Goal: Task Accomplishment & Management: Manage account settings

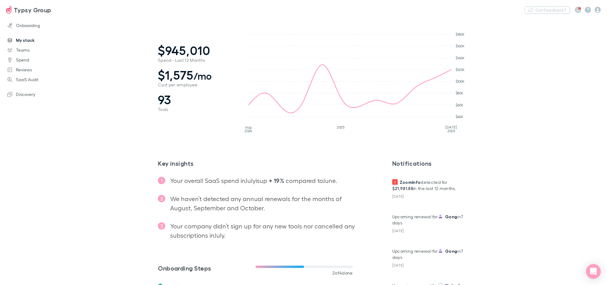
click at [30, 39] on link "My stack" at bounding box center [42, 40] width 82 height 10
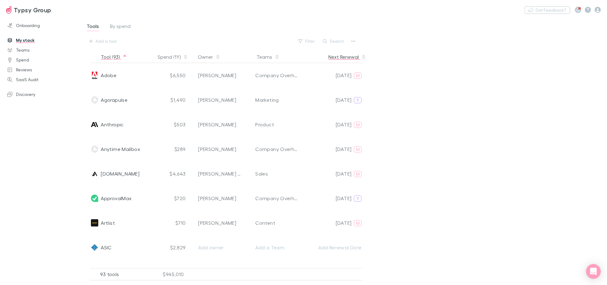
click at [347, 60] on button "Next Renewal" at bounding box center [348, 57] width 38 height 12
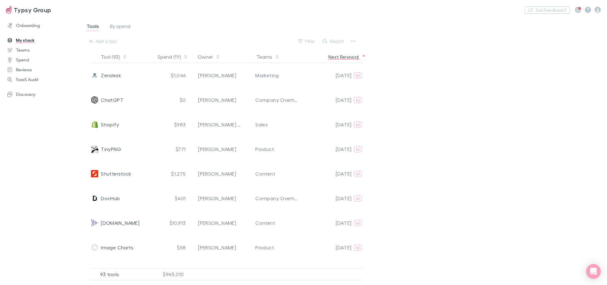
click at [347, 60] on button "Next Renewal" at bounding box center [348, 57] width 38 height 12
click at [346, 60] on button "Next Renewal" at bounding box center [348, 57] width 38 height 12
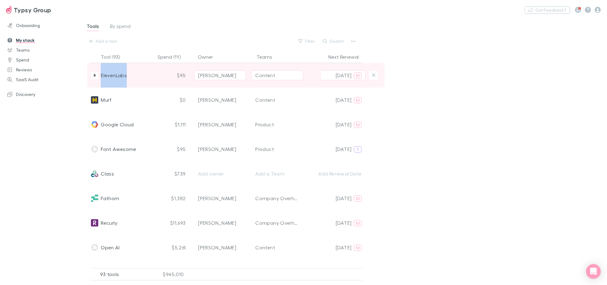
drag, startPoint x: 127, startPoint y: 76, endPoint x: 100, endPoint y: 77, distance: 27.1
click at [100, 76] on div "ElevenLabs" at bounding box center [122, 75] width 62 height 25
copy span "ElevenLabs"
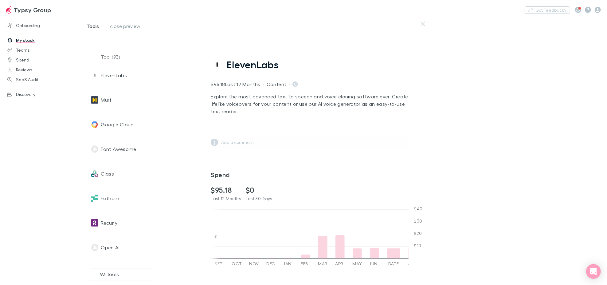
scroll to position [0, 215]
click at [249, 66] on span "ElevenLabs" at bounding box center [253, 65] width 52 height 12
click at [249, 66] on main "Tools close preview Tool (93) Spend (1Y) Owner Teams Next Renewal ElevenLabs $9…" at bounding box center [343, 151] width 527 height 268
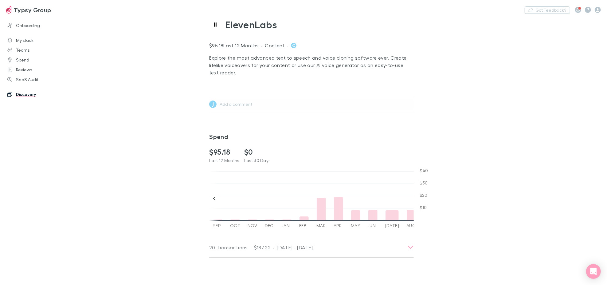
scroll to position [0, 208]
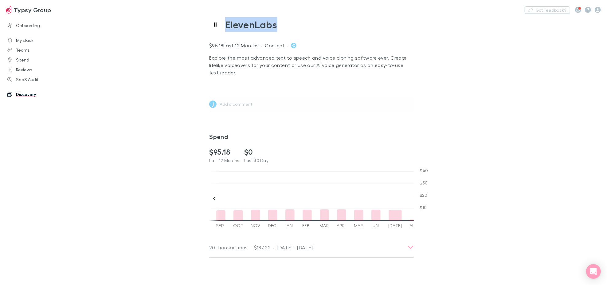
drag, startPoint x: 281, startPoint y: 22, endPoint x: 225, endPoint y: 26, distance: 56.7
click at [225, 26] on div "ElevenLabs" at bounding box center [311, 24] width 205 height 15
copy span "ElevenLabs"
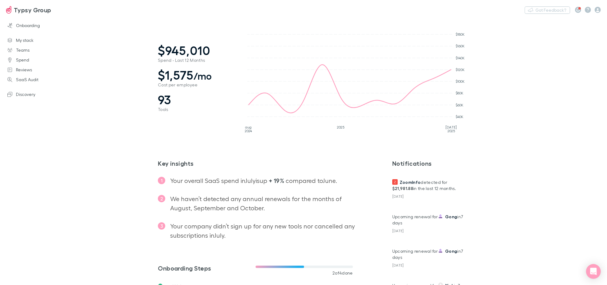
drag, startPoint x: 30, startPoint y: 42, endPoint x: 7, endPoint y: 8, distance: 40.8
click at [30, 42] on link "My stack" at bounding box center [42, 40] width 82 height 10
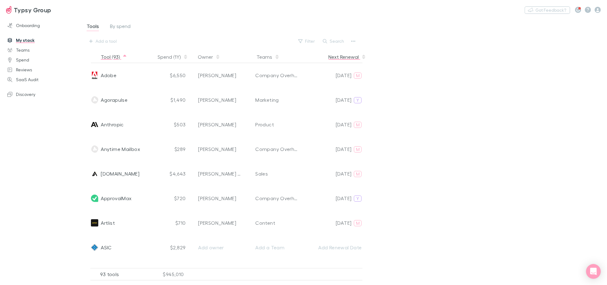
click at [343, 55] on button "Next Renewal" at bounding box center [348, 57] width 38 height 12
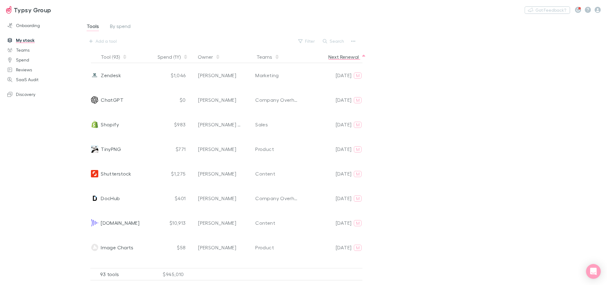
click at [343, 55] on button "Next Renewal" at bounding box center [348, 57] width 38 height 12
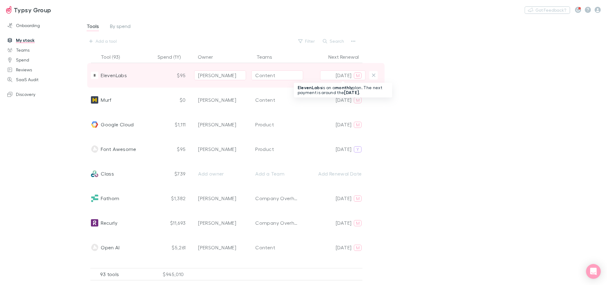
click at [336, 77] on p "[DATE]" at bounding box center [344, 75] width 16 height 7
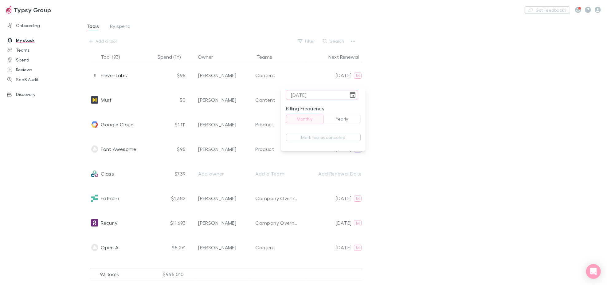
click at [302, 96] on input "[DATE]" at bounding box center [317, 95] width 62 height 10
type input "[DATE]"
click at [319, 117] on button "Monthly" at bounding box center [305, 119] width 38 height 9
click at [455, 116] on div at bounding box center [303, 142] width 607 height 285
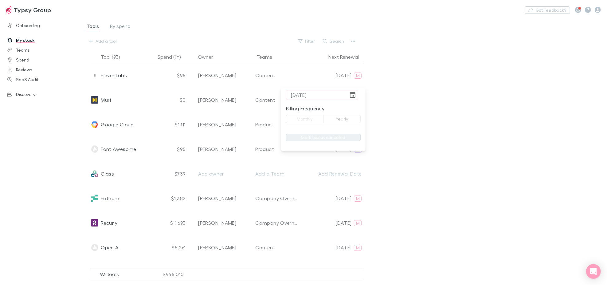
click at [314, 120] on div "Monthly Yearly" at bounding box center [323, 119] width 75 height 9
click at [106, 61] on button "Tool (93)" at bounding box center [114, 57] width 26 height 12
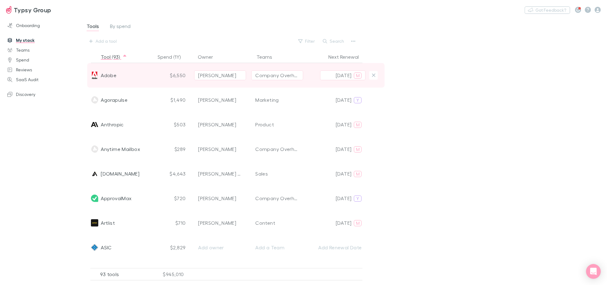
click at [322, 81] on div "[DATE] M" at bounding box center [336, 75] width 57 height 25
click at [351, 76] on p "[DATE]" at bounding box center [344, 75] width 16 height 7
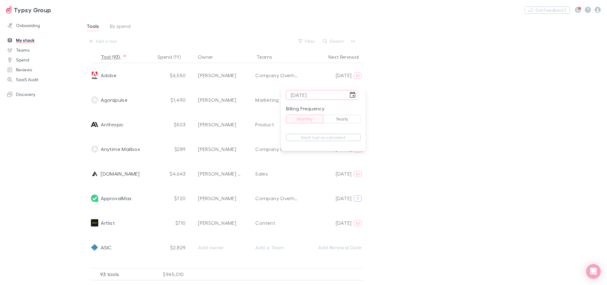
drag, startPoint x: 333, startPoint y: 94, endPoint x: 254, endPoint y: 92, distance: 79.0
click at [256, 90] on div "[DATE] ​ Billing Frequency Monthly Yearly Mark tool as canceled" at bounding box center [303, 142] width 607 height 285
click at [453, 132] on div at bounding box center [303, 142] width 607 height 285
click at [308, 94] on input "[DATE]" at bounding box center [317, 95] width 62 height 10
type input "[DATE]"
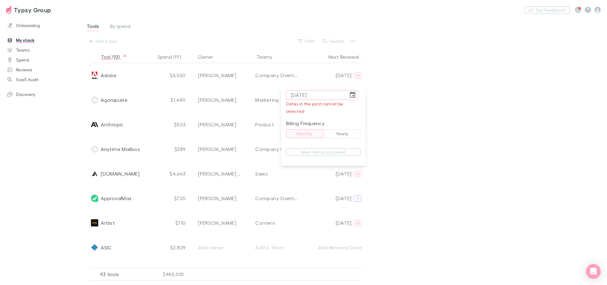
click at [430, 112] on div at bounding box center [303, 142] width 607 height 285
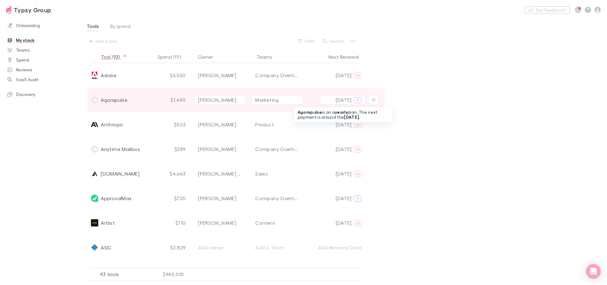
click at [343, 101] on p "[DATE]" at bounding box center [344, 99] width 16 height 7
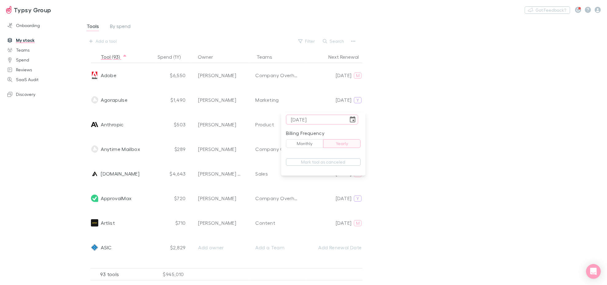
type input "[DATE]"
click at [498, 113] on div at bounding box center [303, 142] width 607 height 285
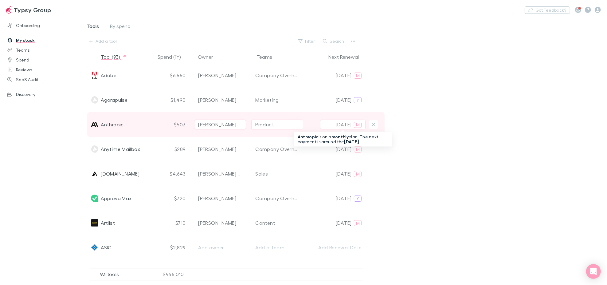
click at [337, 128] on p "[DATE]" at bounding box center [344, 124] width 16 height 7
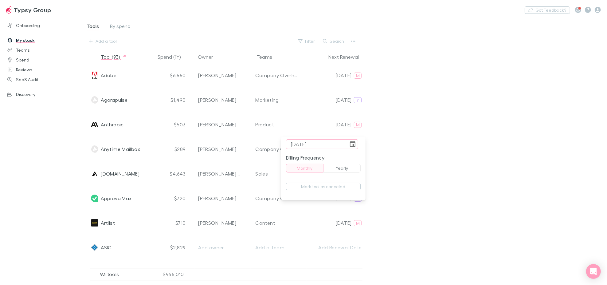
click at [302, 144] on input "[DATE]" at bounding box center [317, 144] width 62 height 10
type input "[DATE]"
click at [448, 206] on div at bounding box center [303, 142] width 607 height 285
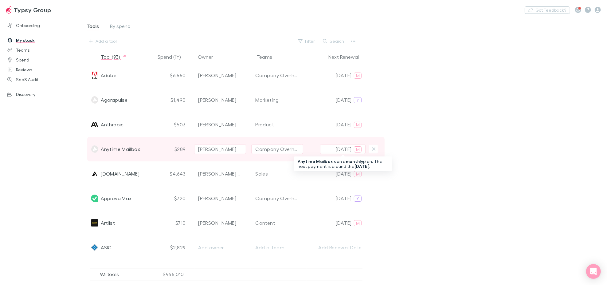
click at [337, 148] on p "[DATE]" at bounding box center [344, 148] width 16 height 7
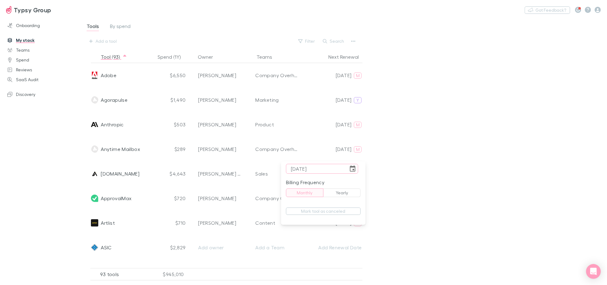
type input "[DATE]"
click at [457, 197] on div at bounding box center [303, 142] width 607 height 285
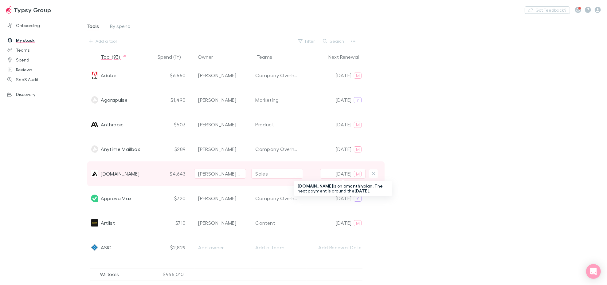
click at [344, 174] on p "[DATE]" at bounding box center [344, 173] width 16 height 7
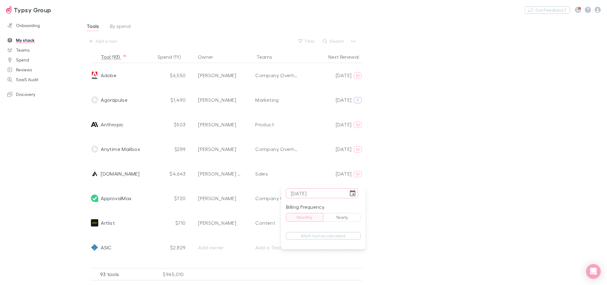
click at [301, 192] on input "[DATE]" at bounding box center [317, 193] width 62 height 10
type input "[DATE]"
click at [497, 176] on div at bounding box center [303, 142] width 607 height 285
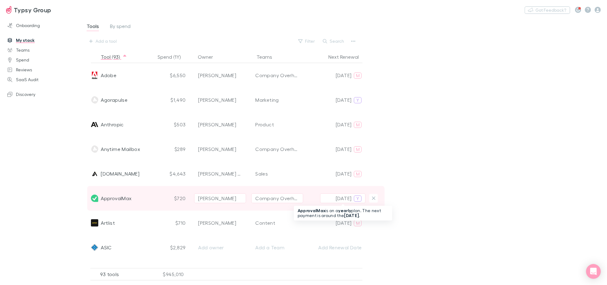
click at [336, 199] on p "[DATE]" at bounding box center [344, 198] width 16 height 7
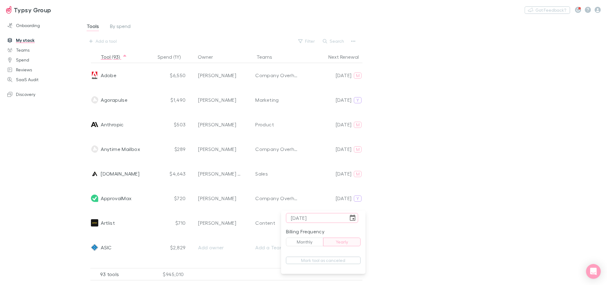
type input "[DATE]"
click at [431, 179] on div at bounding box center [303, 142] width 607 height 285
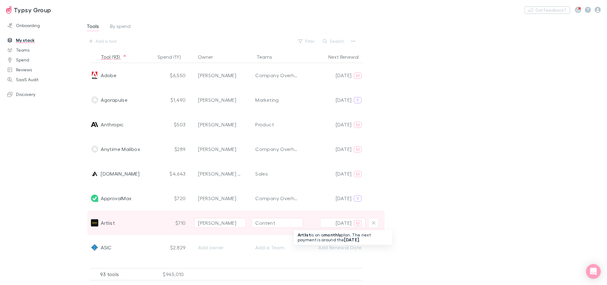
click at [336, 221] on p "[DATE]" at bounding box center [344, 222] width 16 height 7
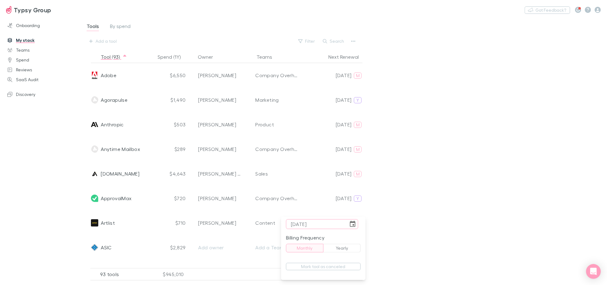
click at [302, 223] on input "[DATE]" at bounding box center [317, 224] width 62 height 10
type input "[DATE]"
click at [453, 177] on div at bounding box center [303, 142] width 607 height 285
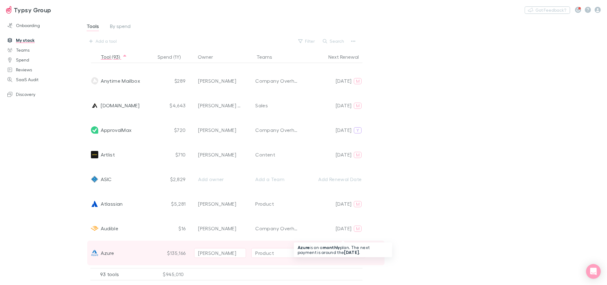
scroll to position [102, 0]
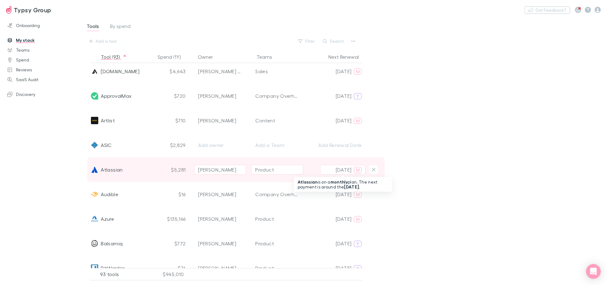
click at [344, 168] on p "[DATE]" at bounding box center [344, 169] width 16 height 7
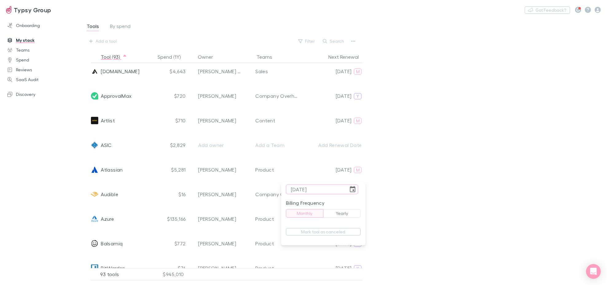
type input "[DATE]"
click at [473, 181] on div at bounding box center [303, 142] width 607 height 285
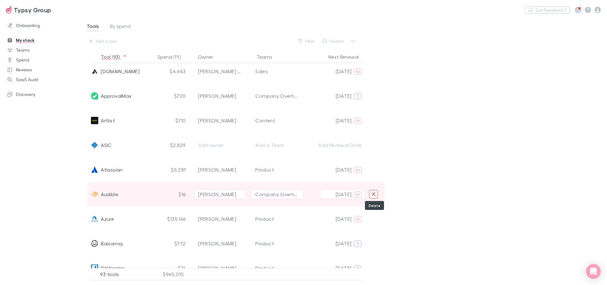
click at [373, 194] on icon "Delete" at bounding box center [373, 193] width 3 height 3
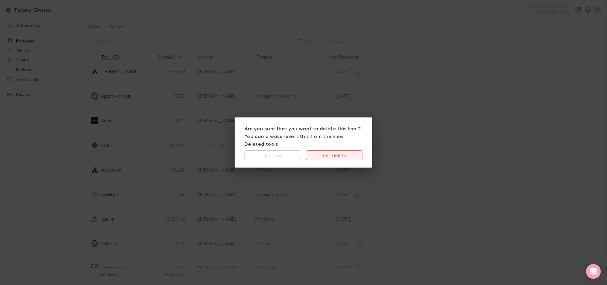
click at [337, 153] on button "Yes, delete" at bounding box center [334, 155] width 57 height 10
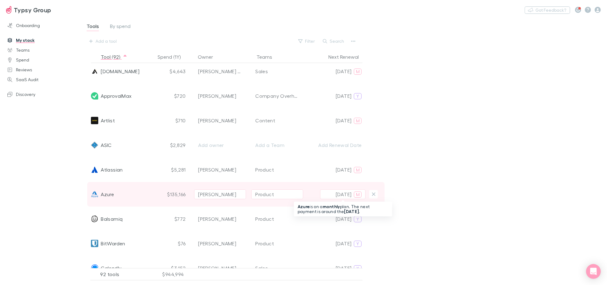
click at [350, 195] on p "[DATE]" at bounding box center [344, 194] width 16 height 7
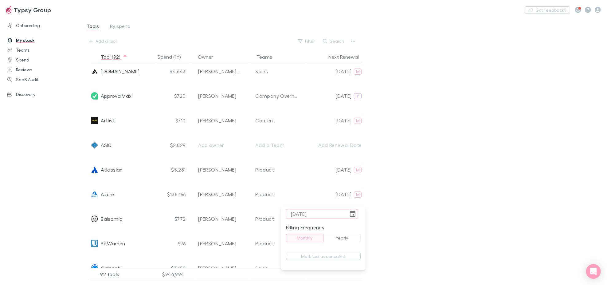
type input "[DATE]"
click at [447, 210] on div at bounding box center [303, 142] width 607 height 285
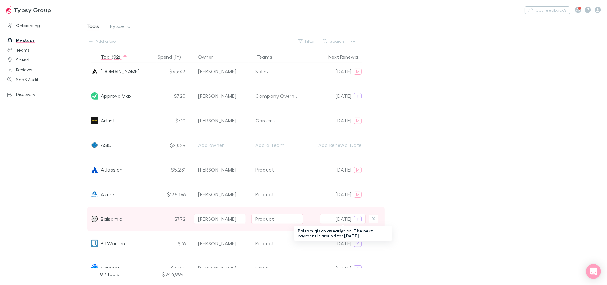
click at [337, 223] on button "[DATE] Y" at bounding box center [342, 219] width 45 height 10
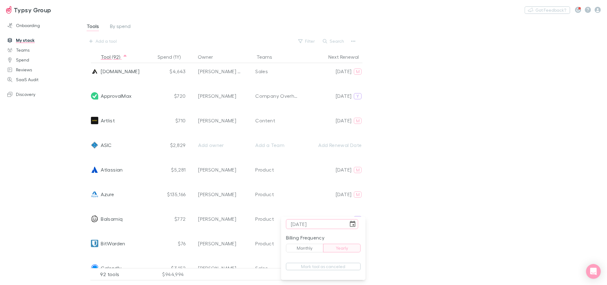
type input "[DATE]"
click at [421, 202] on div at bounding box center [303, 142] width 607 height 285
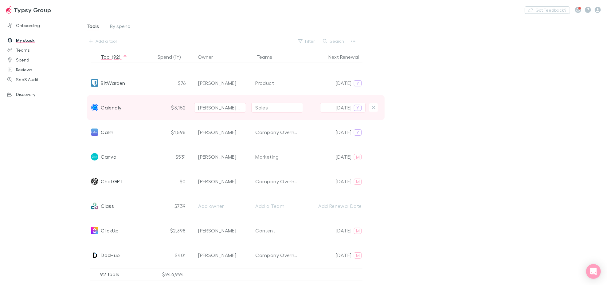
scroll to position [273, 0]
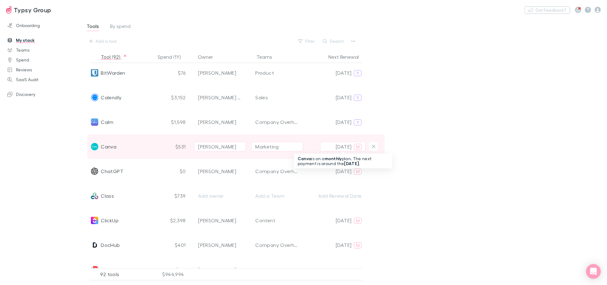
click at [358, 146] on span "M" at bounding box center [358, 147] width 4 height 6
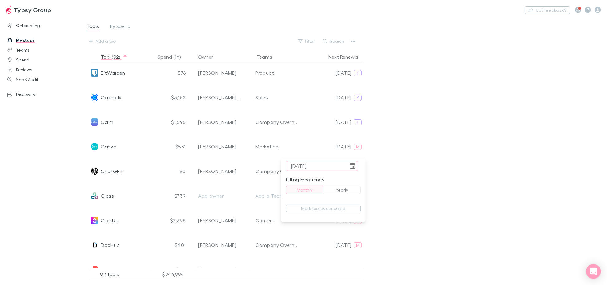
click at [345, 193] on button "Yearly" at bounding box center [342, 190] width 38 height 9
click at [357, 168] on icon "Choose date, selected date is Nov 9, 2024" at bounding box center [352, 165] width 7 height 7
click at [361, 53] on icon "Next month" at bounding box center [360, 52] width 7 height 7
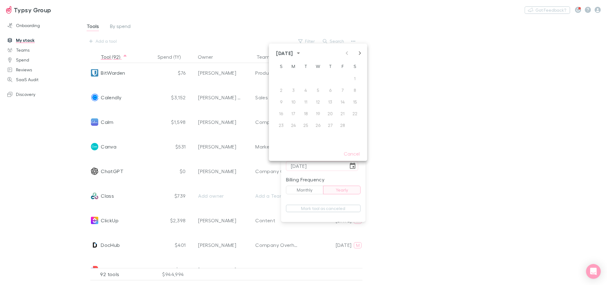
click at [361, 53] on icon "Next month" at bounding box center [360, 52] width 7 height 7
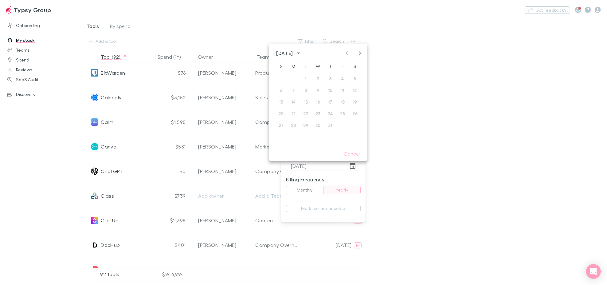
click at [361, 53] on icon "Next month" at bounding box center [360, 52] width 7 height 7
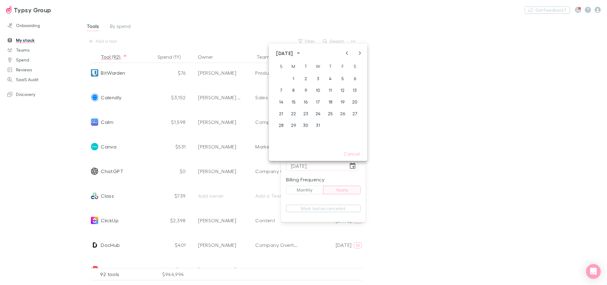
click at [361, 53] on icon "Next month" at bounding box center [360, 52] width 7 height 7
click at [355, 78] on button "3" at bounding box center [355, 78] width 11 height 11
type input "[DATE]"
click at [421, 191] on div at bounding box center [303, 142] width 607 height 285
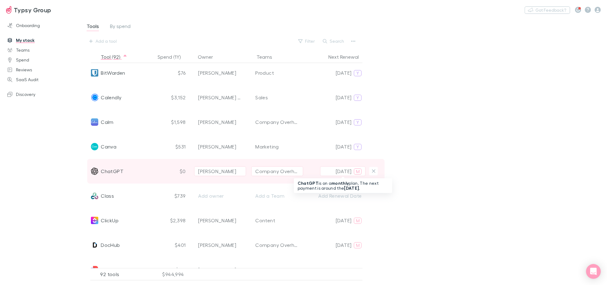
click at [353, 172] on button "[DATE] M" at bounding box center [342, 171] width 45 height 10
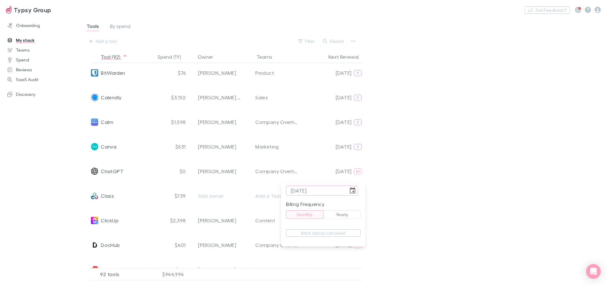
click at [301, 190] on input "[DATE]" at bounding box center [317, 191] width 62 height 10
type input "[DATE]"
click at [448, 180] on div at bounding box center [303, 142] width 607 height 285
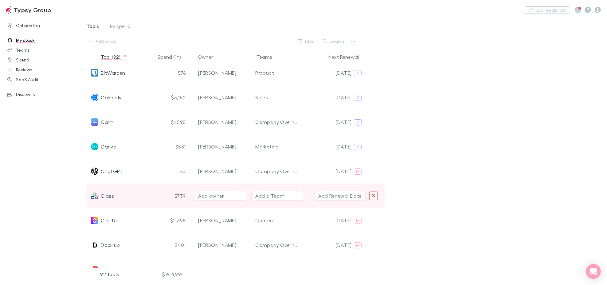
click at [373, 196] on icon "Delete" at bounding box center [374, 196] width 4 height 6
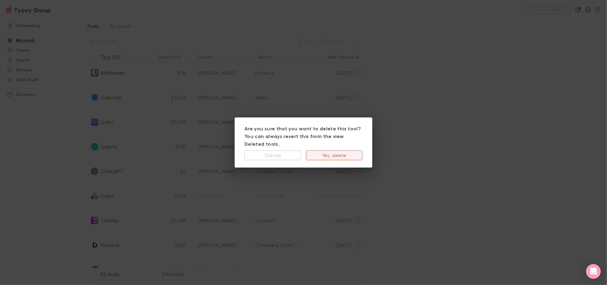
click at [345, 151] on button "Yes, delete" at bounding box center [334, 155] width 57 height 10
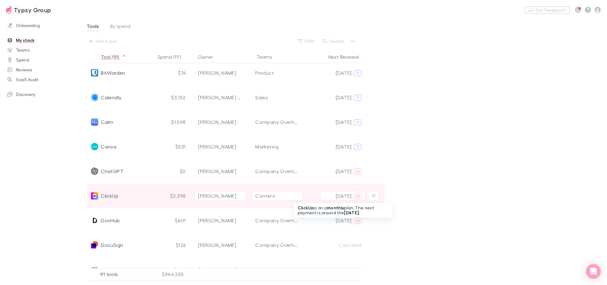
click at [341, 197] on p "[DATE]" at bounding box center [344, 195] width 16 height 7
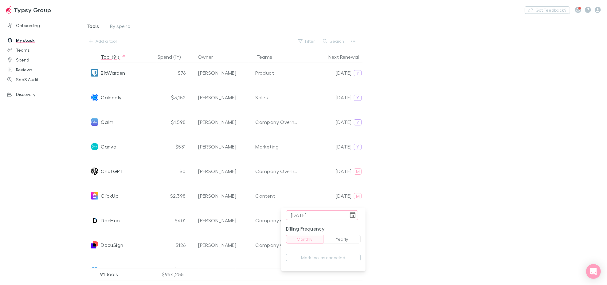
click at [303, 216] on input "[DATE]" at bounding box center [317, 215] width 62 height 10
type input "[DATE]"
click at [499, 189] on div at bounding box center [303, 142] width 607 height 285
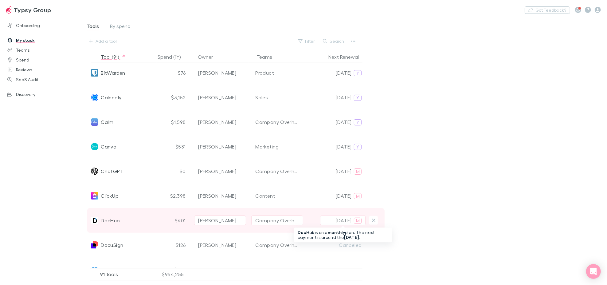
click at [351, 217] on p "[DATE]" at bounding box center [344, 220] width 16 height 7
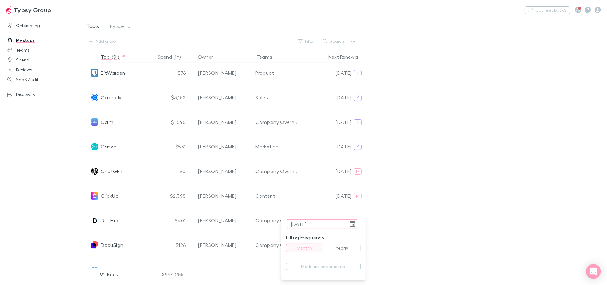
type input "[DATE]"
click at [348, 245] on button "Yearly" at bounding box center [342, 248] width 38 height 9
click at [459, 201] on div at bounding box center [303, 142] width 607 height 285
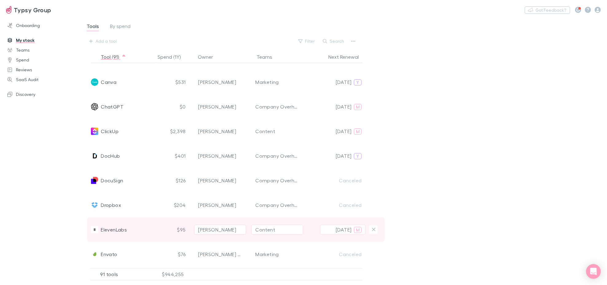
scroll to position [342, 0]
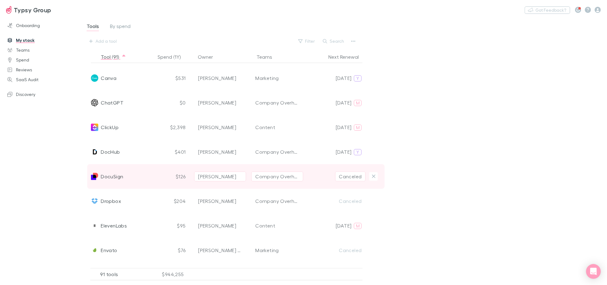
click at [224, 177] on div "[PERSON_NAME]" at bounding box center [217, 176] width 38 height 7
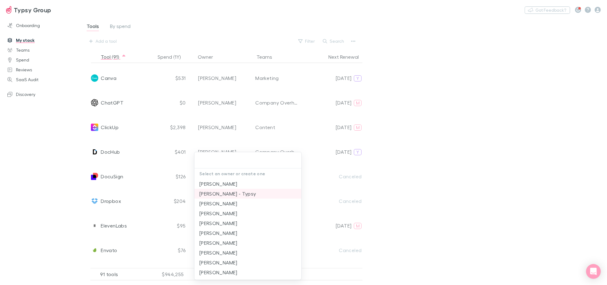
click at [229, 190] on li "[PERSON_NAME] - Typsy" at bounding box center [248, 194] width 107 height 10
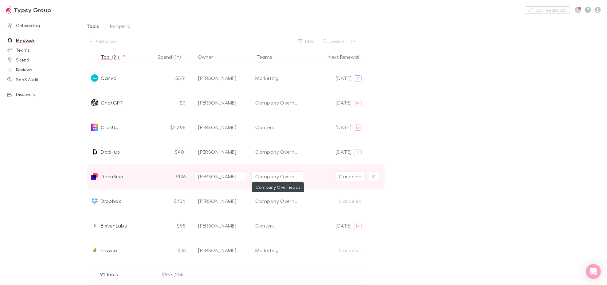
click at [291, 178] on div "Company Overheads" at bounding box center [277, 176] width 44 height 7
type input "SA"
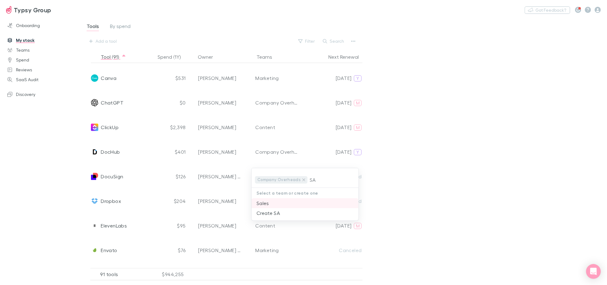
click at [291, 201] on li "Sales" at bounding box center [305, 203] width 107 height 10
click at [423, 176] on div at bounding box center [303, 142] width 607 height 285
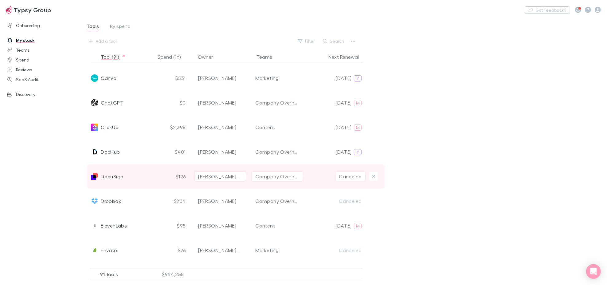
click at [361, 179] on button "Canceled" at bounding box center [350, 177] width 31 height 10
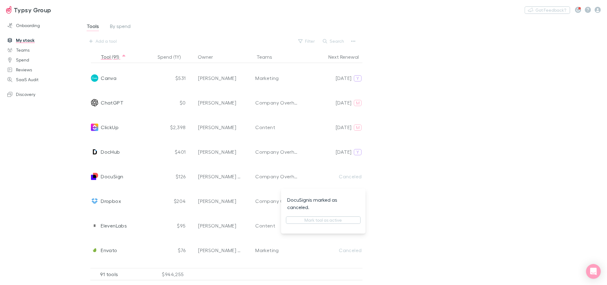
click at [490, 182] on div at bounding box center [303, 142] width 607 height 285
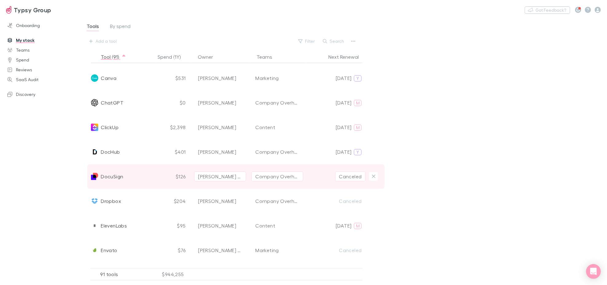
click at [341, 174] on button "Canceled" at bounding box center [350, 177] width 31 height 10
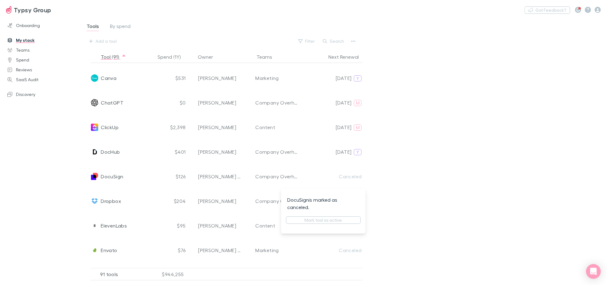
click at [458, 188] on div at bounding box center [303, 142] width 607 height 285
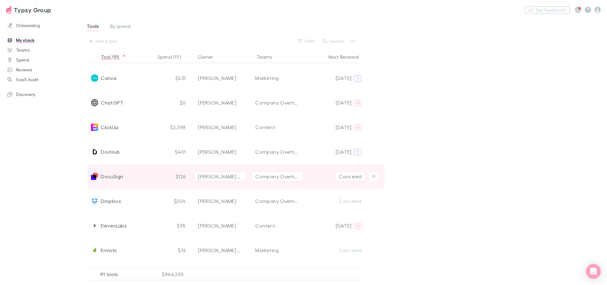
click at [344, 177] on button "Canceled" at bounding box center [350, 177] width 31 height 10
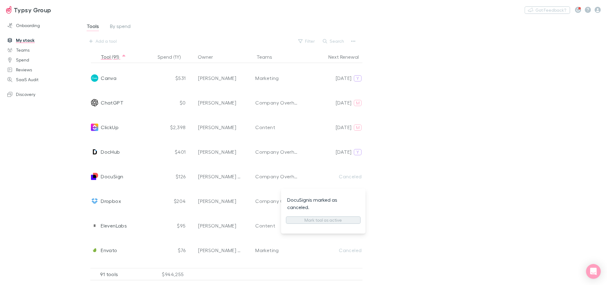
click at [337, 221] on button "Mark tool as active" at bounding box center [323, 219] width 75 height 7
click at [479, 192] on div at bounding box center [303, 142] width 607 height 285
click at [300, 237] on button "Monthly" at bounding box center [305, 235] width 38 height 9
click at [305, 197] on input "[DATE]" at bounding box center [317, 196] width 62 height 10
type input "[DATE]"
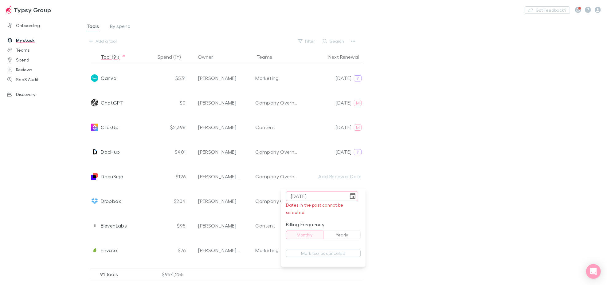
click at [311, 236] on button "Monthly" at bounding box center [305, 235] width 38 height 9
click at [472, 169] on div at bounding box center [303, 142] width 607 height 285
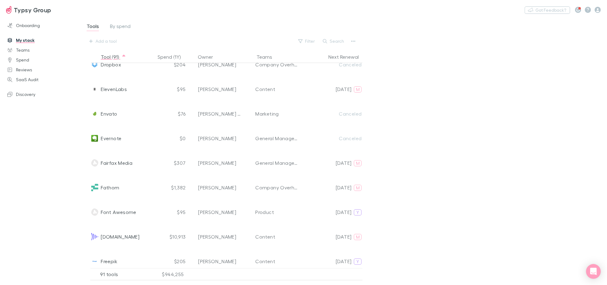
scroll to position [444, 0]
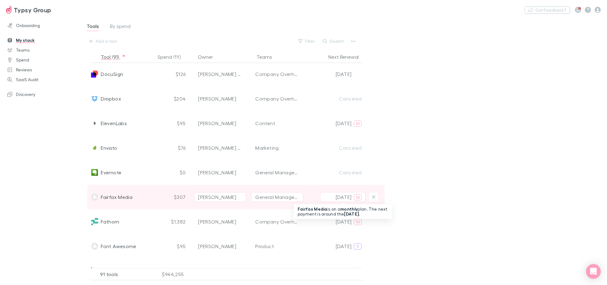
click at [337, 198] on p "[DATE]" at bounding box center [344, 196] width 16 height 7
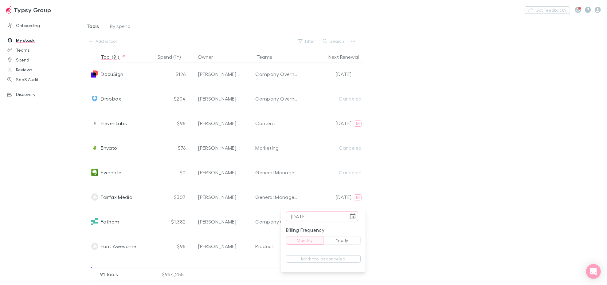
click at [303, 216] on input "[DATE]" at bounding box center [317, 216] width 62 height 10
type input "[DATE]"
click at [386, 164] on div at bounding box center [303, 142] width 607 height 285
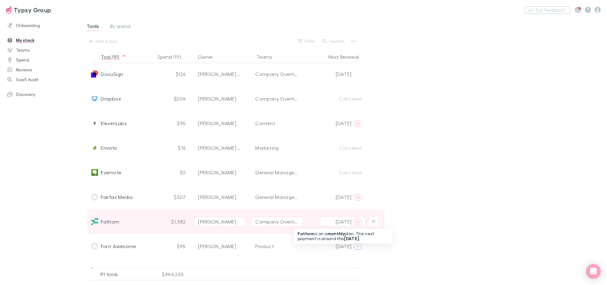
click at [340, 221] on p "[DATE]" at bounding box center [344, 221] width 16 height 7
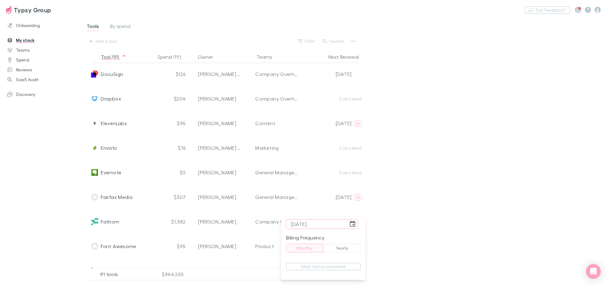
type input "[DATE]"
click at [502, 182] on div at bounding box center [303, 142] width 607 height 285
click at [462, 164] on div "Tools By spend Add a tool Filter Search Tool (91) Spend (1Y) Owner Teams Next R…" at bounding box center [343, 148] width 527 height 263
drag, startPoint x: 452, startPoint y: 205, endPoint x: 456, endPoint y: 201, distance: 5.7
click at [452, 204] on div "Tools By spend Add a tool Filter Search Tool (91) Spend (1Y) Owner Teams Next R…" at bounding box center [343, 148] width 527 height 263
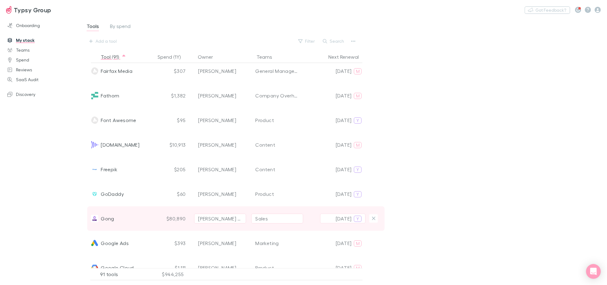
scroll to position [580, 0]
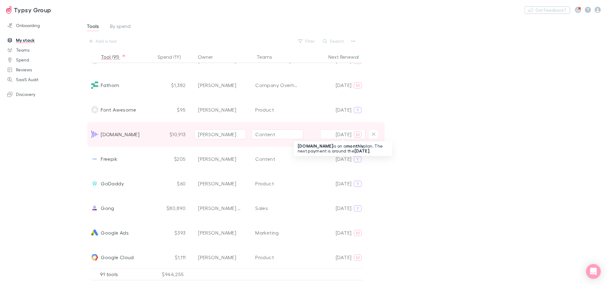
click at [341, 131] on p "[DATE]" at bounding box center [344, 134] width 16 height 7
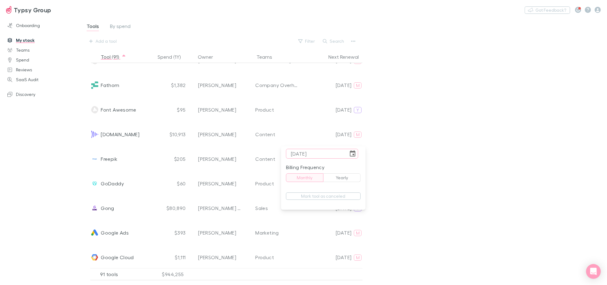
type input "[DATE]"
click at [417, 151] on div at bounding box center [303, 142] width 607 height 285
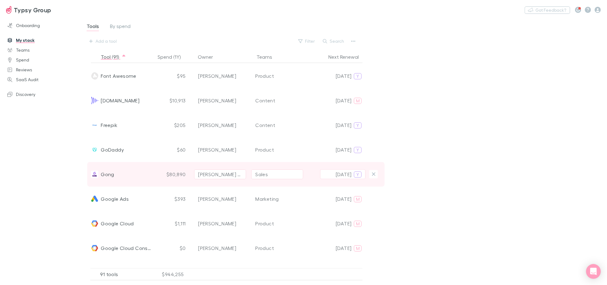
scroll to position [615, 0]
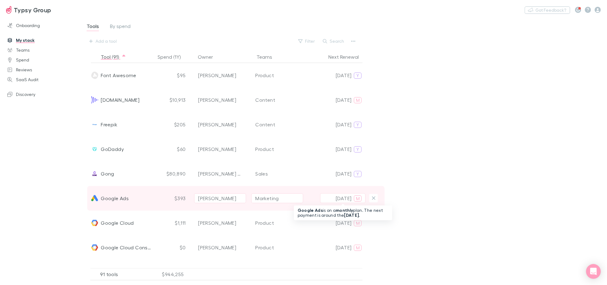
click at [338, 198] on p "[DATE]" at bounding box center [344, 198] width 16 height 7
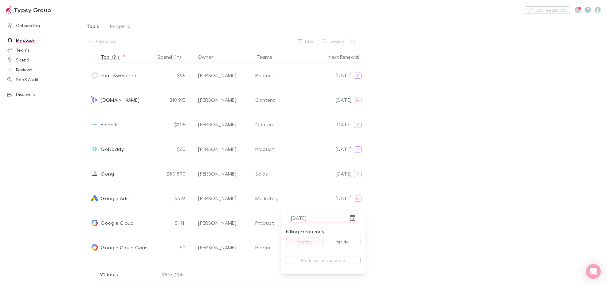
click at [302, 218] on input "[DATE]" at bounding box center [317, 218] width 62 height 10
type input "[DATE]"
click at [413, 195] on div at bounding box center [303, 142] width 607 height 285
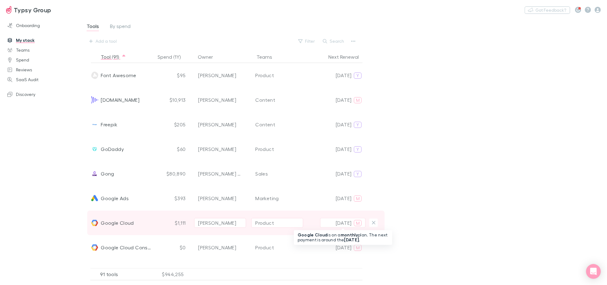
click at [339, 222] on p "[DATE]" at bounding box center [344, 222] width 16 height 7
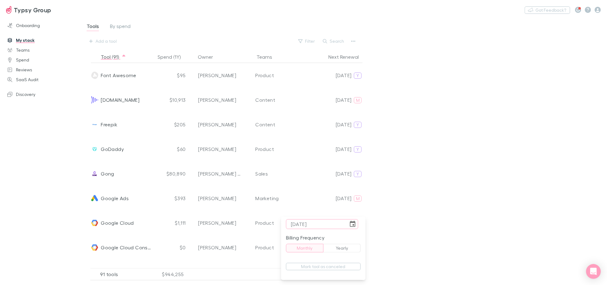
click at [302, 224] on input "[DATE]" at bounding box center [317, 224] width 62 height 10
click at [328, 224] on input "[DATE]" at bounding box center [317, 224] width 62 height 10
type input "[DATE]"
click at [467, 182] on div at bounding box center [303, 142] width 607 height 285
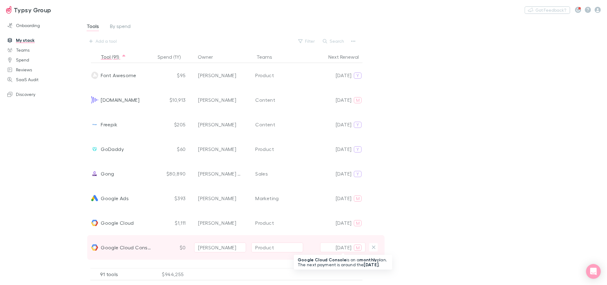
click at [336, 247] on p "[DATE]" at bounding box center [344, 247] width 16 height 7
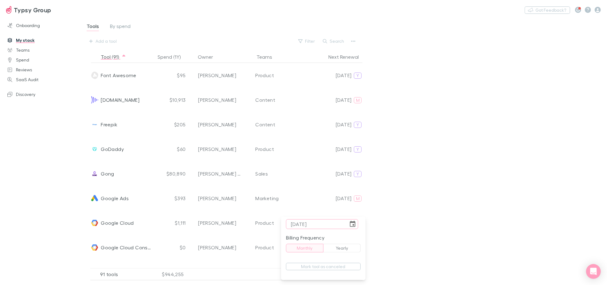
type input "[DATE]"
click at [493, 184] on div at bounding box center [303, 142] width 607 height 285
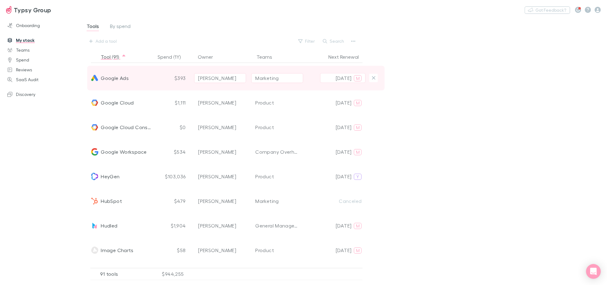
scroll to position [751, 0]
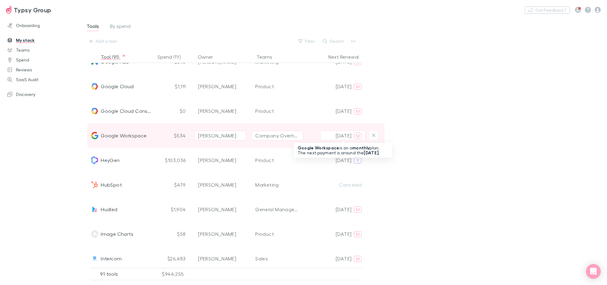
click at [336, 132] on p "[DATE]" at bounding box center [344, 135] width 16 height 7
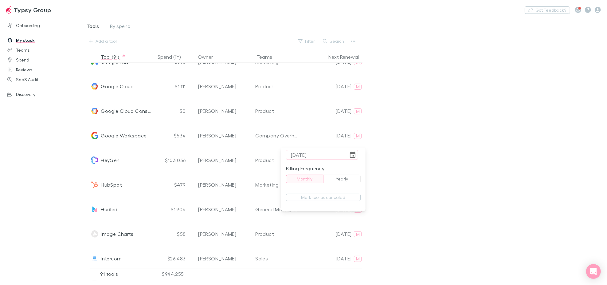
type input "[DATE]"
click at [458, 145] on div at bounding box center [303, 142] width 607 height 285
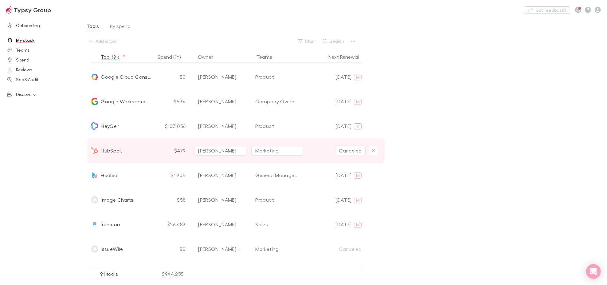
scroll to position [819, 0]
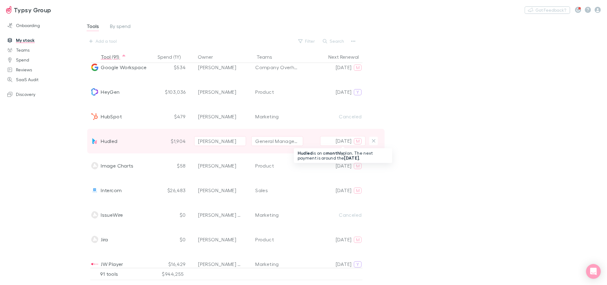
click at [338, 141] on p "[DATE]" at bounding box center [344, 140] width 16 height 7
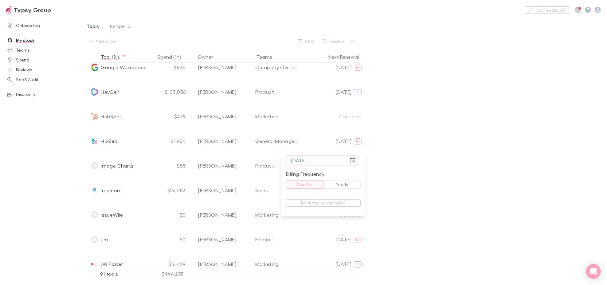
type input "[DATE]"
click at [446, 155] on div at bounding box center [303, 142] width 607 height 285
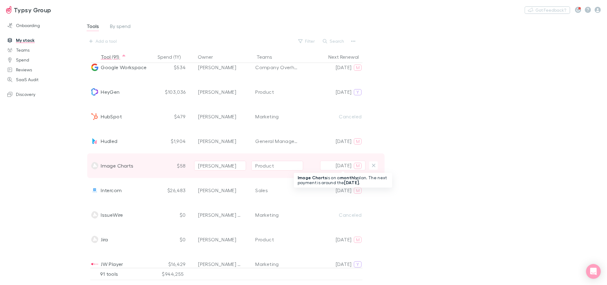
click at [336, 166] on p "[DATE]" at bounding box center [344, 165] width 16 height 7
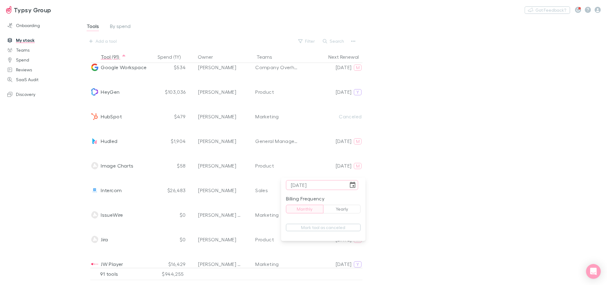
type input "[DATE]"
click at [412, 178] on div at bounding box center [303, 142] width 607 height 285
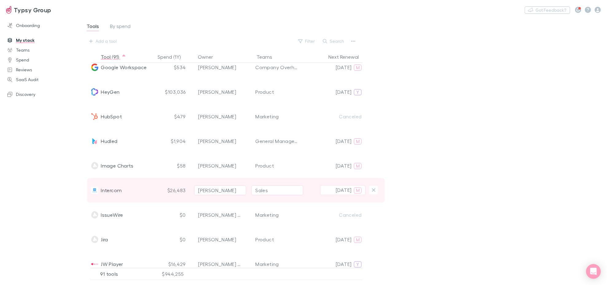
click at [348, 197] on div "[DATE] M" at bounding box center [336, 190] width 57 height 25
click at [336, 192] on p "[DATE]" at bounding box center [344, 190] width 16 height 7
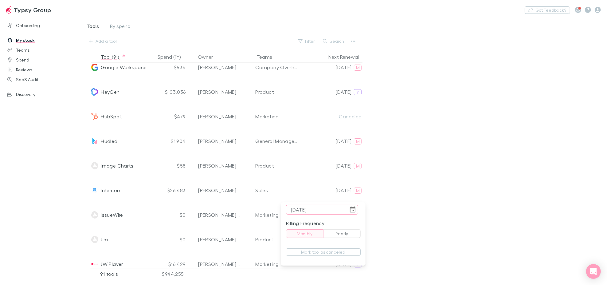
type input "[DATE]"
click at [415, 198] on div at bounding box center [303, 142] width 607 height 285
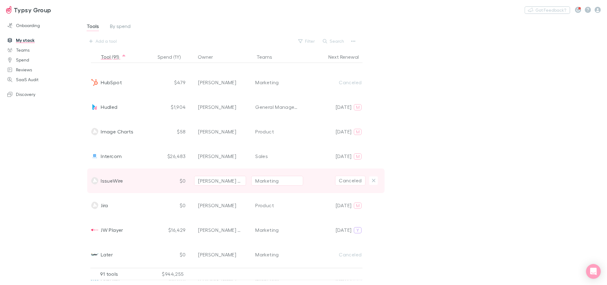
scroll to position [888, 0]
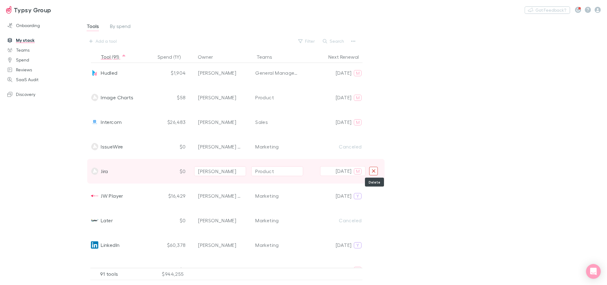
click at [376, 171] on button "Delete" at bounding box center [373, 171] width 9 height 9
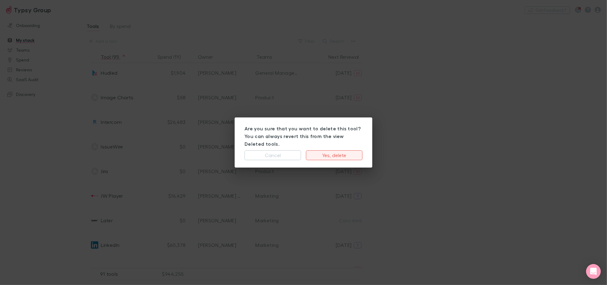
click at [346, 150] on button "Yes, delete" at bounding box center [334, 155] width 57 height 10
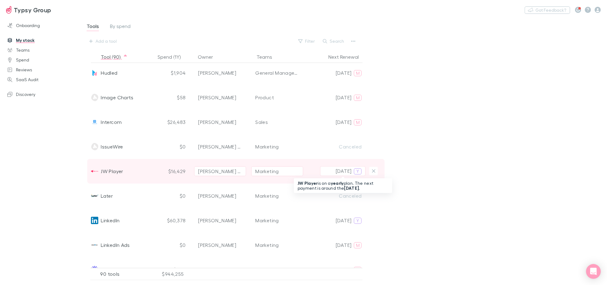
click at [338, 172] on p "[DATE]" at bounding box center [344, 171] width 16 height 7
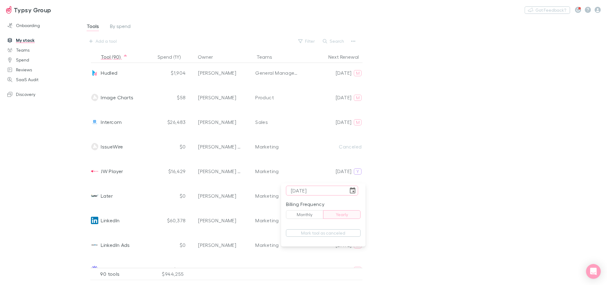
type input "[DATE]"
drag, startPoint x: 432, startPoint y: 199, endPoint x: 429, endPoint y: 199, distance: 3.4
click at [432, 199] on div at bounding box center [303, 142] width 607 height 285
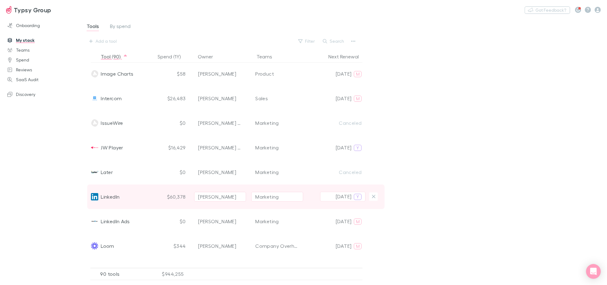
scroll to position [922, 0]
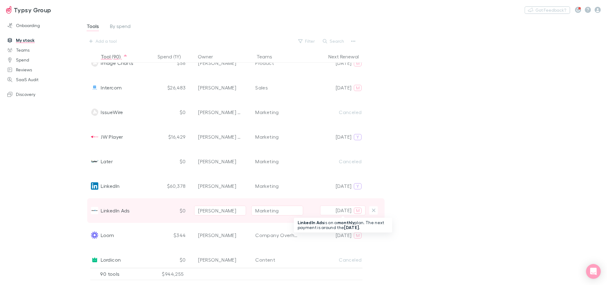
click at [326, 207] on button "[DATE] M" at bounding box center [342, 211] width 45 height 10
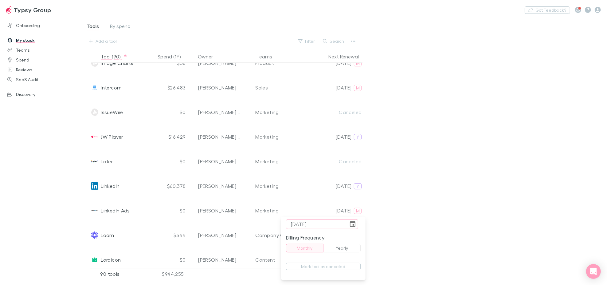
type input "[DATE]"
click at [495, 192] on div at bounding box center [303, 142] width 607 height 285
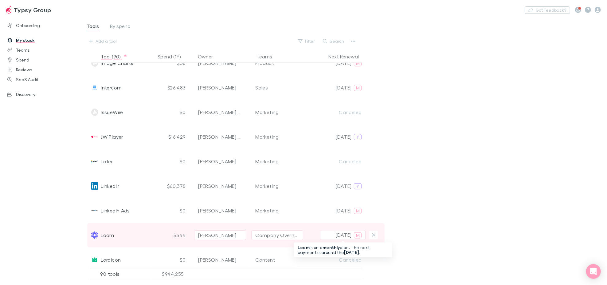
click at [336, 234] on p "[DATE]" at bounding box center [344, 234] width 16 height 7
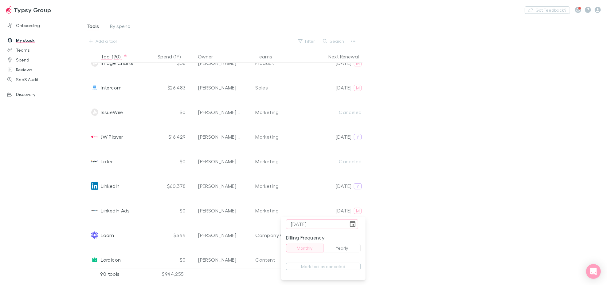
type input "[DATE]"
click at [463, 222] on div at bounding box center [303, 142] width 607 height 285
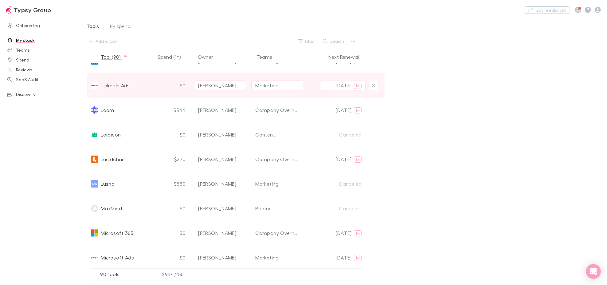
scroll to position [1059, 0]
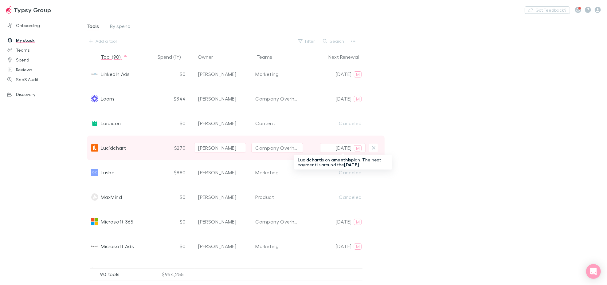
click at [338, 149] on p "[DATE]" at bounding box center [344, 147] width 16 height 7
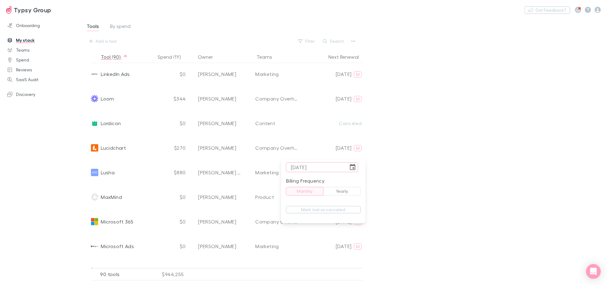
type input "[DATE]"
click at [419, 144] on div at bounding box center [303, 142] width 607 height 285
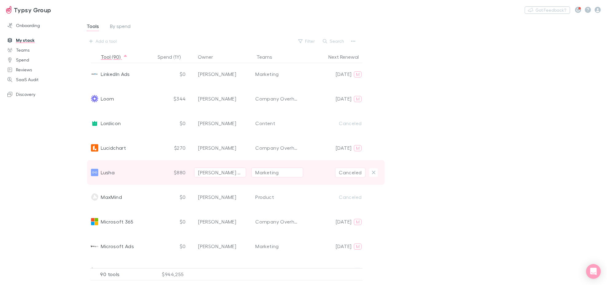
click at [227, 176] on button "[PERSON_NAME] - Typsy" at bounding box center [220, 173] width 52 height 10
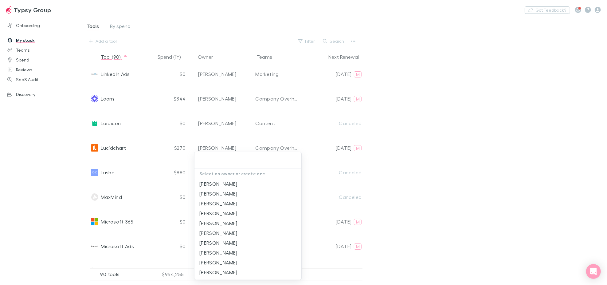
click at [454, 142] on div at bounding box center [303, 142] width 607 height 285
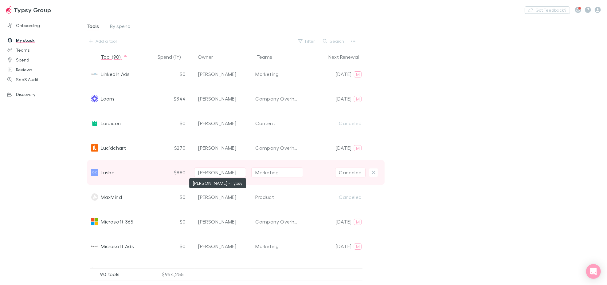
click at [225, 169] on div "[PERSON_NAME] - Typsy" at bounding box center [220, 172] width 44 height 7
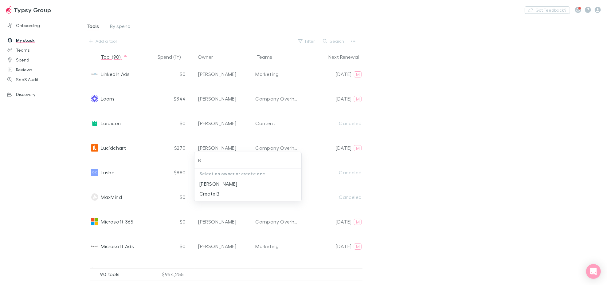
type input "B"
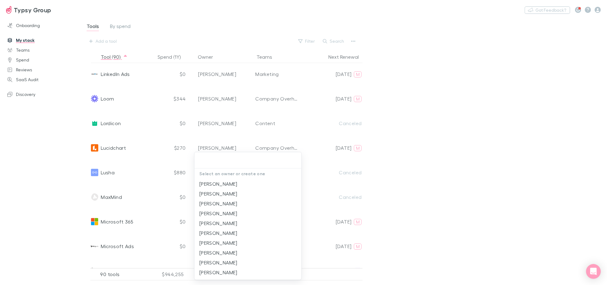
click at [476, 159] on div at bounding box center [303, 142] width 607 height 285
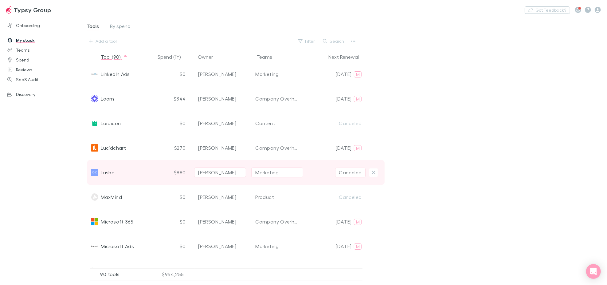
click at [279, 172] on div "Marketing" at bounding box center [266, 172] width 23 height 7
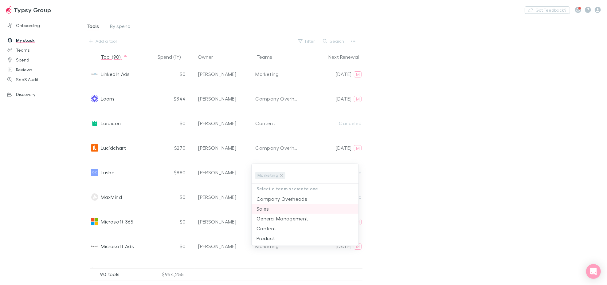
click at [275, 206] on li "Sales" at bounding box center [305, 209] width 107 height 10
click at [439, 175] on div at bounding box center [303, 142] width 607 height 285
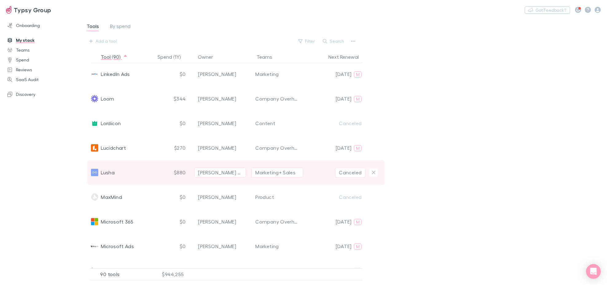
click at [357, 173] on button "Canceled" at bounding box center [350, 173] width 31 height 10
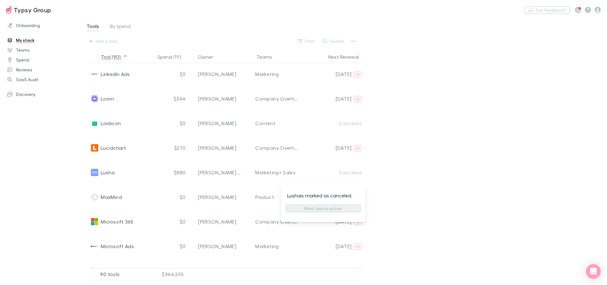
click at [345, 205] on button "Mark tool as active" at bounding box center [323, 208] width 75 height 7
click at [313, 217] on button "Monthly" at bounding box center [305, 215] width 38 height 9
click at [297, 192] on input "tel" at bounding box center [317, 192] width 62 height 10
click at [355, 192] on icon "Choose date" at bounding box center [352, 191] width 7 height 7
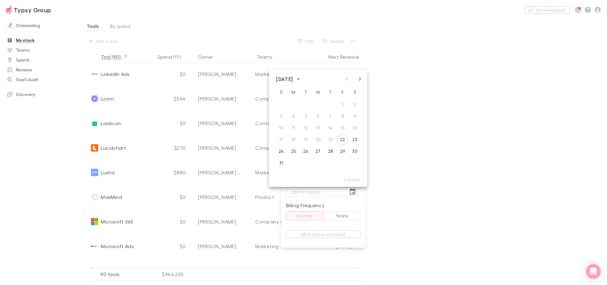
click at [360, 79] on icon "Next month" at bounding box center [360, 78] width 7 height 7
click at [317, 127] on button "17" at bounding box center [318, 127] width 11 height 11
type input "[DATE]"
click at [453, 218] on div at bounding box center [303, 142] width 607 height 285
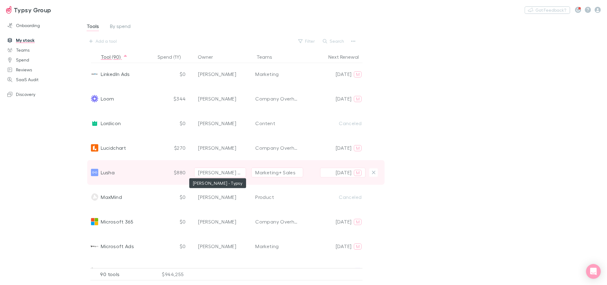
click at [231, 169] on div "[PERSON_NAME] - Typsy" at bounding box center [220, 172] width 44 height 7
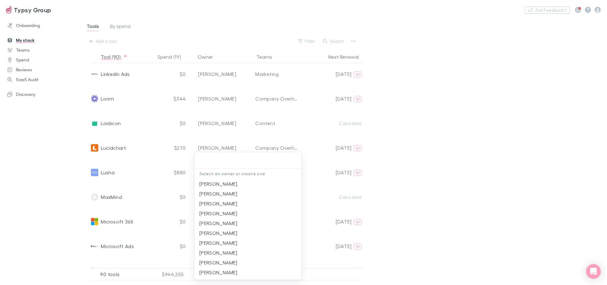
click at [236, 175] on p "Select an owner or create one" at bounding box center [248, 173] width 107 height 10
paste input "[PERSON_NAME]"
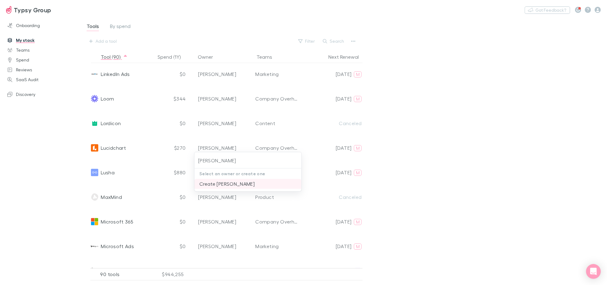
click at [240, 182] on li "Create [PERSON_NAME]" at bounding box center [248, 184] width 107 height 10
type input "Create [PERSON_NAME]"
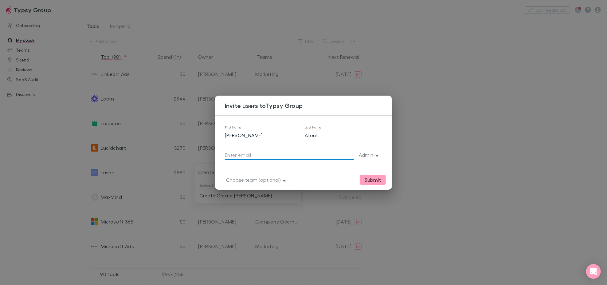
click at [278, 154] on input "text" at bounding box center [289, 155] width 129 height 10
paste input "[PERSON_NAME]"
type input "[PERSON_NAME][EMAIL_ADDRESS][DOMAIN_NAME]"
click at [368, 180] on button "Submit" at bounding box center [373, 180] width 26 height 10
click at [372, 152] on button "Admin" at bounding box center [368, 155] width 28 height 9
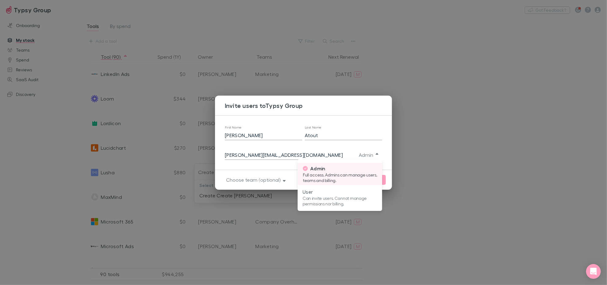
click at [344, 173] on p "Full access. Admins can manage users, teams and billing." at bounding box center [340, 177] width 75 height 11
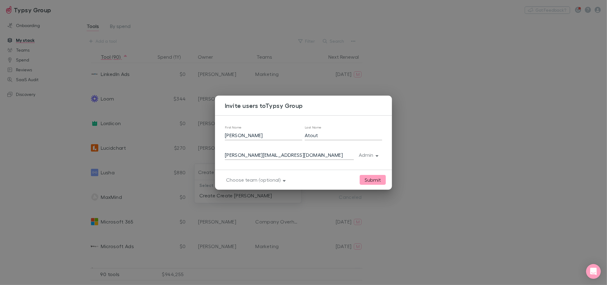
click at [374, 179] on button "Submit" at bounding box center [373, 180] width 26 height 10
click at [276, 180] on button "Choose team (optional)" at bounding box center [255, 180] width 68 height 9
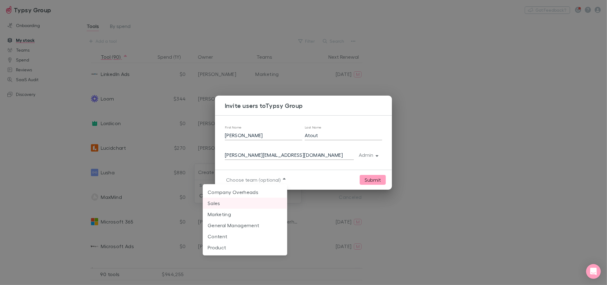
click at [244, 200] on p "Sales" at bounding box center [245, 202] width 75 height 7
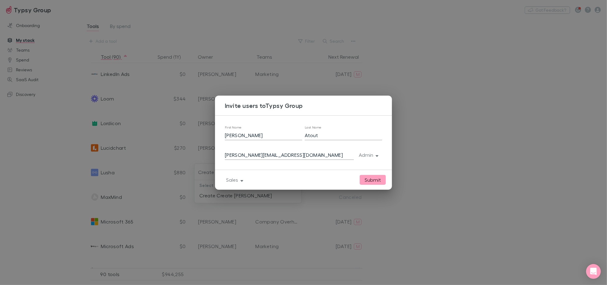
click at [369, 180] on button "Submit" at bounding box center [373, 180] width 26 height 10
click at [464, 147] on div "Invite users to Typsy Group First Name [PERSON_NAME] Last Name [PERSON_NAME]@[D…" at bounding box center [303, 142] width 607 height 285
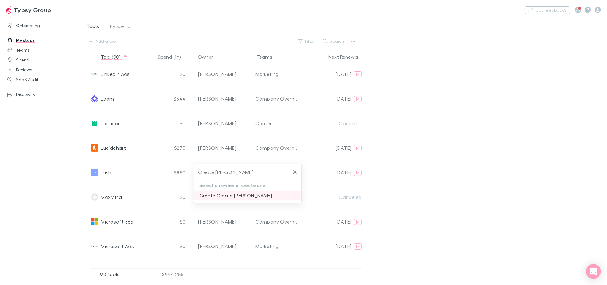
click at [258, 193] on li "Create Create [PERSON_NAME]" at bounding box center [248, 196] width 107 height 10
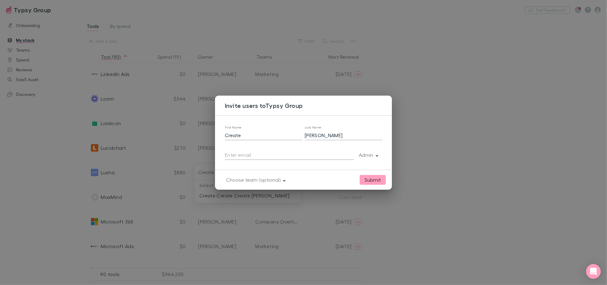
type input "Create Create [PERSON_NAME]"
click at [280, 151] on input "text" at bounding box center [289, 155] width 129 height 10
paste input "[PERSON_NAME]"
type input "[DOMAIN_NAME]"
click at [227, 177] on button "Choose team (optional)" at bounding box center [255, 180] width 68 height 9
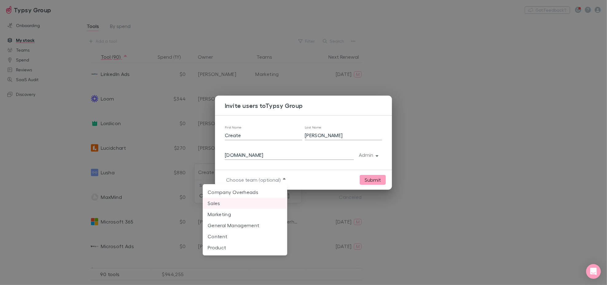
click at [243, 203] on p "Sales" at bounding box center [245, 202] width 75 height 7
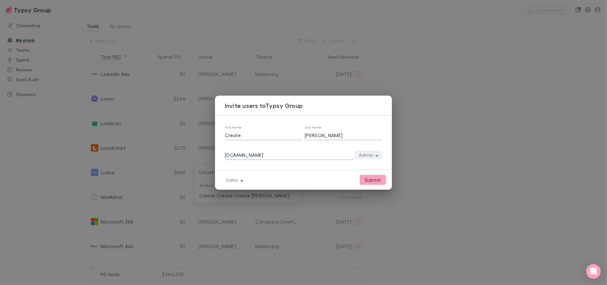
click at [375, 154] on button "Admin" at bounding box center [368, 155] width 28 height 9
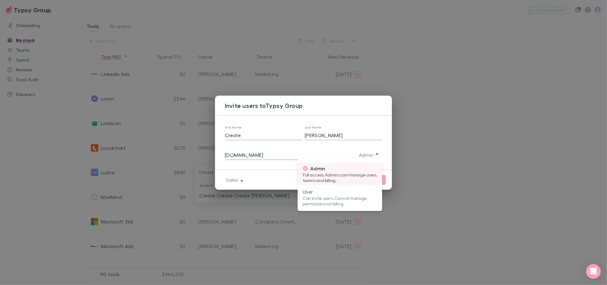
click at [365, 172] on p "Full access. Admins can manage users, teams and billing." at bounding box center [340, 177] width 75 height 11
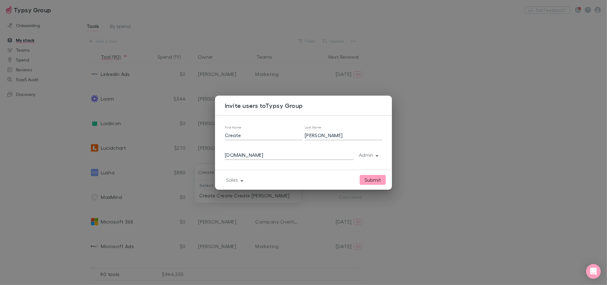
click at [375, 180] on button "Submit" at bounding box center [373, 180] width 26 height 10
click at [375, 155] on button "Admin" at bounding box center [368, 155] width 28 height 9
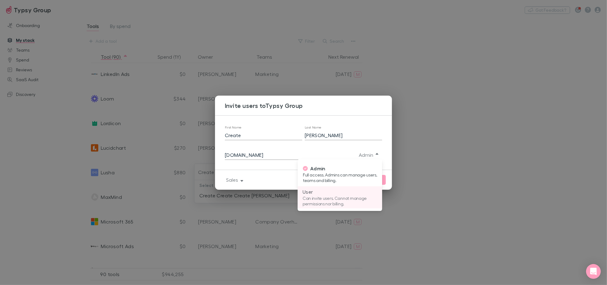
click at [362, 196] on p "Can invite users. Cannot manage permissions nor billing." at bounding box center [340, 200] width 75 height 11
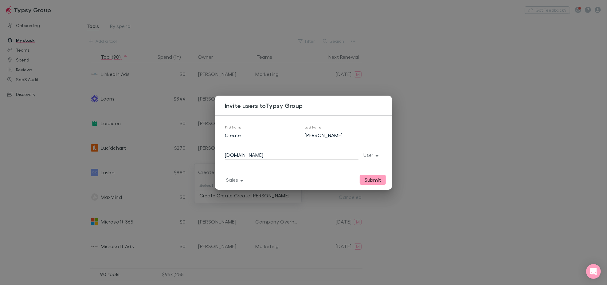
click at [372, 179] on button "Submit" at bounding box center [373, 180] width 26 height 10
click at [376, 163] on div "First Name Create Last Name [PERSON_NAME][DOMAIN_NAME] User" at bounding box center [303, 142] width 177 height 55
click at [370, 155] on button "User" at bounding box center [371, 155] width 24 height 9
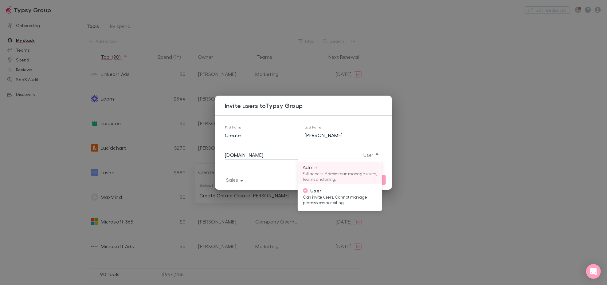
click at [350, 175] on p "Full access. Admins can manage users, teams and billing." at bounding box center [340, 176] width 75 height 11
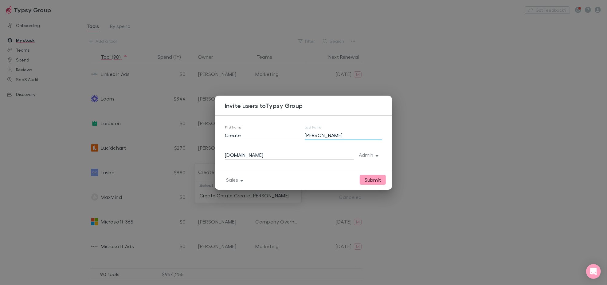
click at [312, 134] on input "[PERSON_NAME]" at bounding box center [343, 135] width 77 height 10
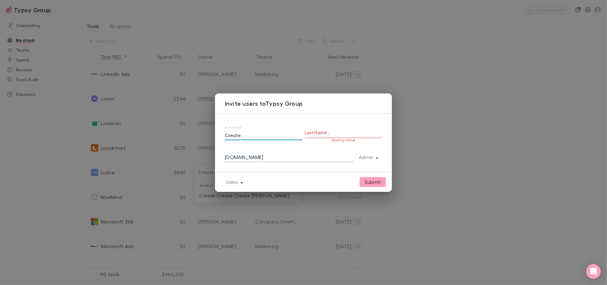
drag, startPoint x: 247, startPoint y: 133, endPoint x: 208, endPoint y: 131, distance: 38.8
click at [208, 131] on div "Invite users to Typsy Group First Name Create Last Name Missing Value [DOMAIN_N…" at bounding box center [303, 142] width 607 height 285
paste input "[PERSON_NAME]"
type input "[PERSON_NAME]"
click at [237, 158] on input "[DOMAIN_NAME]" at bounding box center [289, 157] width 129 height 10
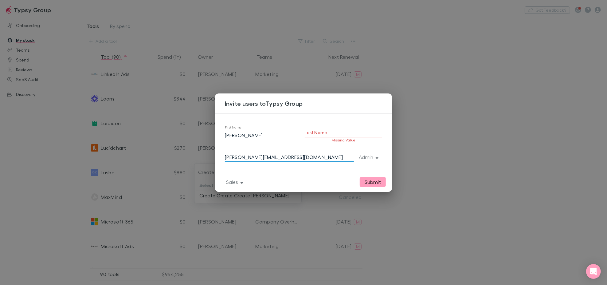
type input "[PERSON_NAME][EMAIL_ADDRESS][DOMAIN_NAME]"
click at [316, 133] on input "Last Name" at bounding box center [343, 133] width 77 height 10
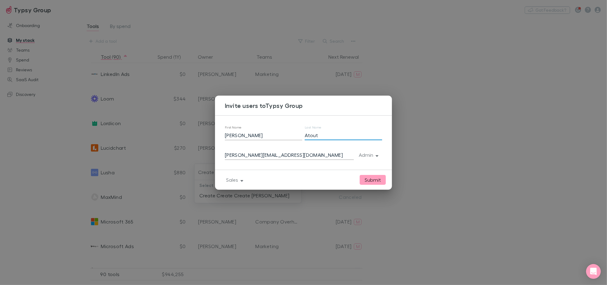
type input "Atout"
click at [368, 178] on button "Submit" at bounding box center [373, 180] width 26 height 10
click at [270, 152] on input "[PERSON_NAME][EMAIL_ADDRESS][DOMAIN_NAME]" at bounding box center [289, 155] width 129 height 10
click at [268, 134] on input "[PERSON_NAME]" at bounding box center [263, 135] width 77 height 10
click at [328, 134] on input "Atout" at bounding box center [343, 135] width 77 height 10
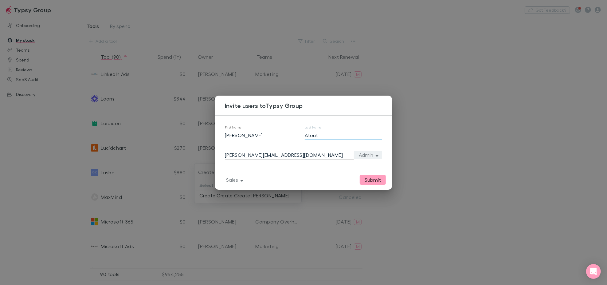
click at [379, 156] on button "Admin" at bounding box center [368, 155] width 28 height 9
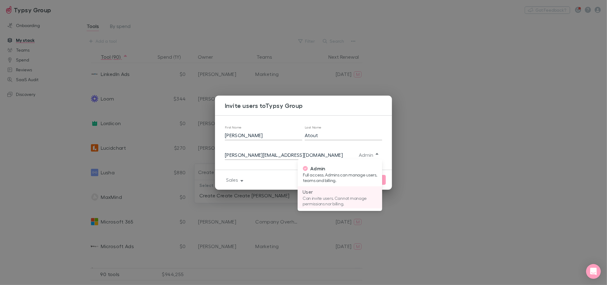
click at [350, 195] on li "User Can invite users. Cannot manage permissions nor billing." at bounding box center [340, 197] width 85 height 22
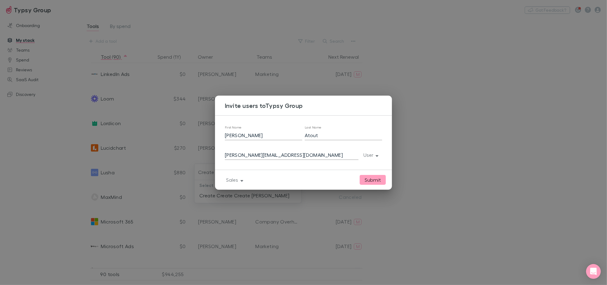
click at [239, 175] on div "Sales Submit" at bounding box center [303, 180] width 165 height 10
click at [376, 181] on button "Submit" at bounding box center [373, 180] width 26 height 10
click at [426, 168] on div "Invite users to Typsy Group First Name [PERSON_NAME] Last Name [PERSON_NAME]@[D…" at bounding box center [303, 142] width 607 height 285
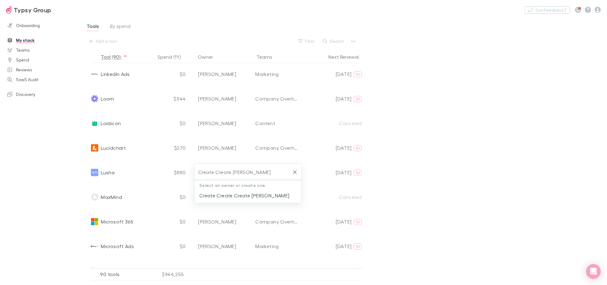
drag, startPoint x: 264, startPoint y: 173, endPoint x: 205, endPoint y: 169, distance: 59.5
click at [205, 169] on input "Create Create [PERSON_NAME]" at bounding box center [243, 171] width 93 height 11
click at [291, 172] on button "Clear" at bounding box center [295, 172] width 9 height 9
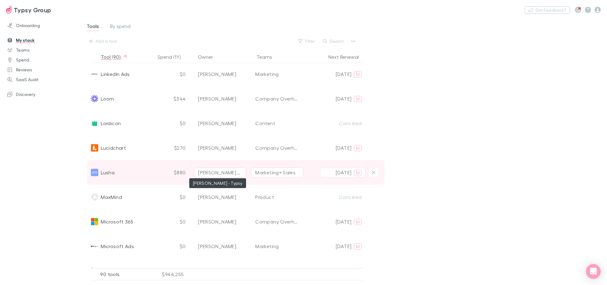
click at [232, 174] on div "[PERSON_NAME] - Typsy" at bounding box center [220, 172] width 44 height 7
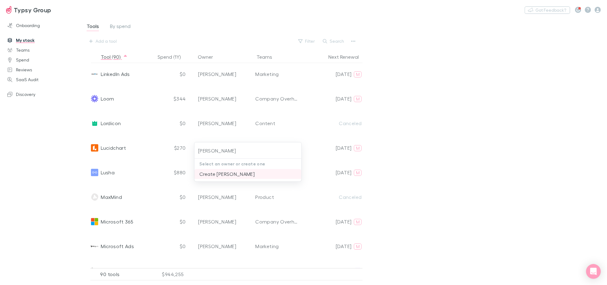
click at [227, 173] on li "Create [PERSON_NAME]" at bounding box center [248, 174] width 107 height 10
type input "Create [PERSON_NAME]"
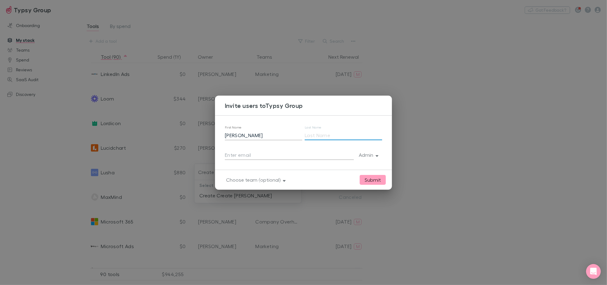
click at [313, 134] on input "Last Name" at bounding box center [343, 135] width 77 height 10
type input "Atout"
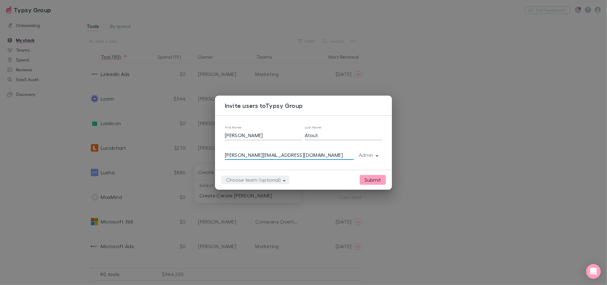
type input "[PERSON_NAME][EMAIL_ADDRESS][DOMAIN_NAME]"
click at [264, 177] on button "Choose team (optional)" at bounding box center [255, 180] width 68 height 9
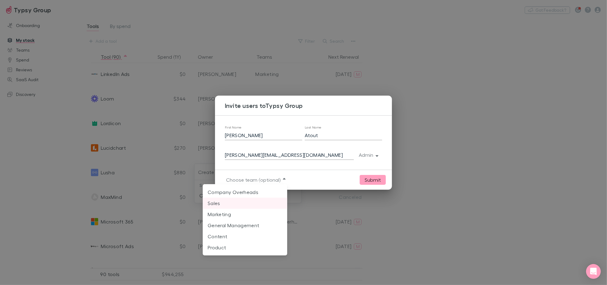
click at [250, 203] on p "Sales" at bounding box center [245, 202] width 75 height 7
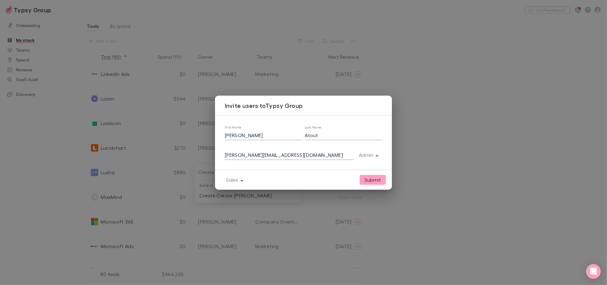
click at [371, 177] on button "Submit" at bounding box center [373, 180] width 26 height 10
click at [365, 153] on button "Admin" at bounding box center [368, 155] width 28 height 9
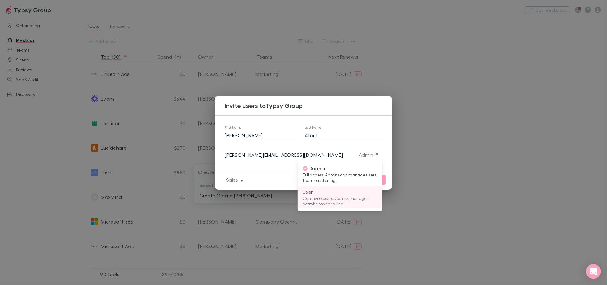
click at [356, 197] on p "Can invite users. Cannot manage permissions nor billing." at bounding box center [340, 200] width 75 height 11
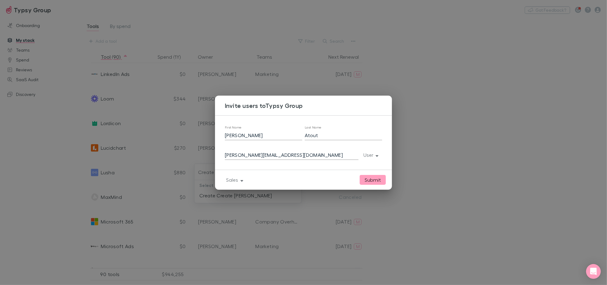
click at [369, 179] on button "Submit" at bounding box center [373, 180] width 26 height 10
click at [434, 124] on div "Invite users to Typsy Group First Name [PERSON_NAME] Last Name [PERSON_NAME]@[D…" at bounding box center [303, 142] width 607 height 285
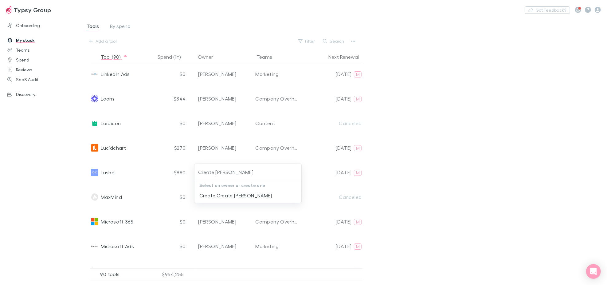
click at [471, 156] on div at bounding box center [303, 142] width 607 height 285
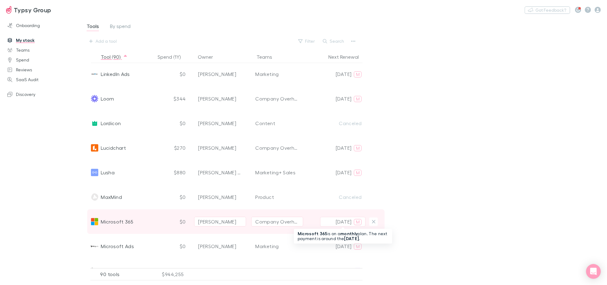
click at [347, 220] on p "[DATE]" at bounding box center [344, 221] width 16 height 7
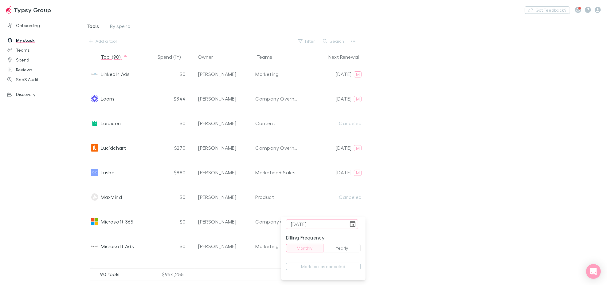
click at [298, 224] on input "[DATE]" at bounding box center [317, 224] width 62 height 10
click at [318, 226] on input "[DATE]" at bounding box center [317, 224] width 62 height 10
type input "[DATE]"
click at [449, 225] on div at bounding box center [303, 142] width 607 height 285
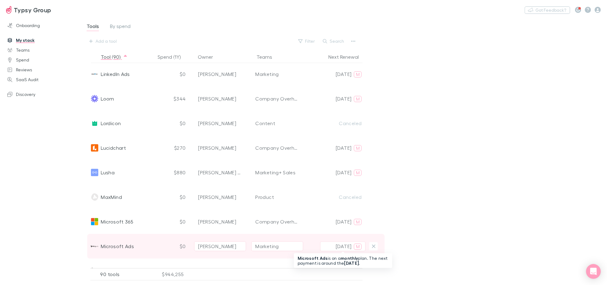
click at [350, 245] on p "[DATE]" at bounding box center [344, 246] width 16 height 7
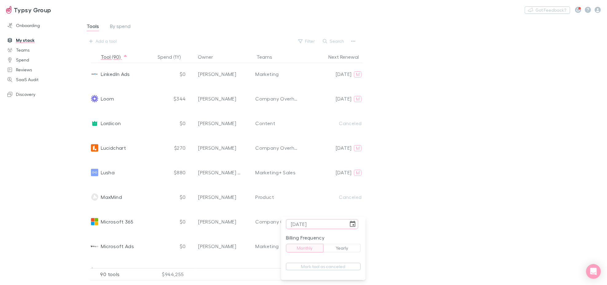
click at [115, 247] on div at bounding box center [303, 142] width 607 height 285
click at [430, 221] on div at bounding box center [303, 142] width 607 height 285
click at [355, 268] on button "Mark tool as canceled" at bounding box center [323, 266] width 75 height 7
click at [424, 200] on div "Tools By spend Add a tool Filter Search Tool (90) Spend (1Y) Owner Teams Next R…" at bounding box center [343, 148] width 527 height 263
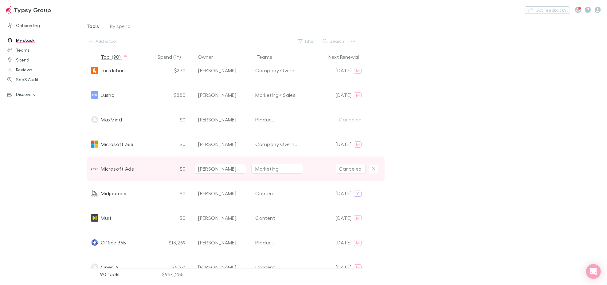
scroll to position [1161, 0]
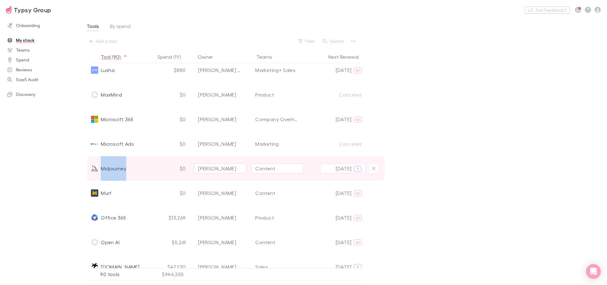
copy span "Midjourney"
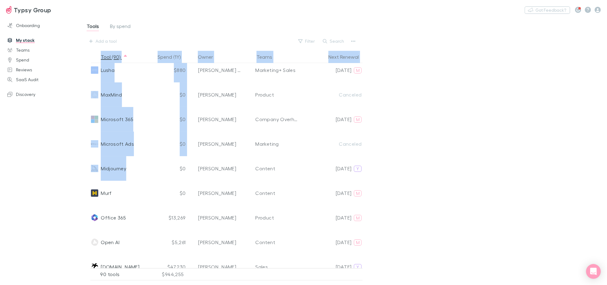
drag, startPoint x: 128, startPoint y: 168, endPoint x: 45, endPoint y: 178, distance: 84.3
click at [45, 180] on div "Onboarding My stack Teams Spend Reviews SaaS Audit Discovery Tools By spend Add…" at bounding box center [303, 151] width 607 height 268
click at [427, 72] on div "Tools By spend Add a tool Filter Search Tool (90) Spend (1Y) Owner Teams Next R…" at bounding box center [343, 148] width 527 height 263
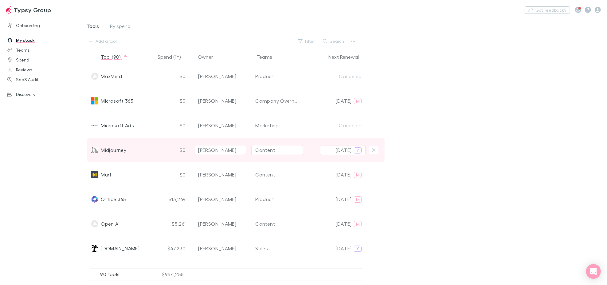
scroll to position [1195, 0]
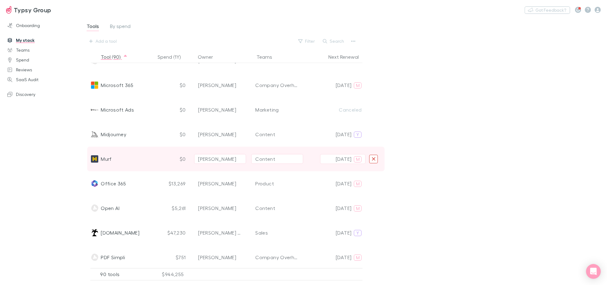
click at [376, 157] on button "Delete" at bounding box center [373, 159] width 9 height 9
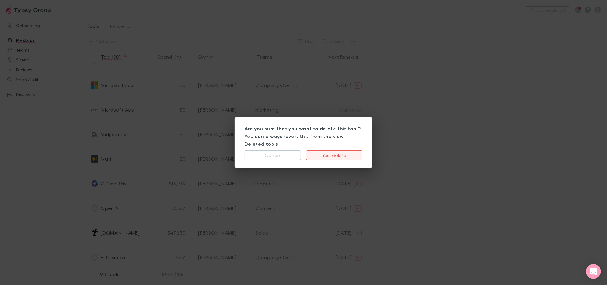
click at [353, 150] on button "Yes, delete" at bounding box center [334, 155] width 57 height 10
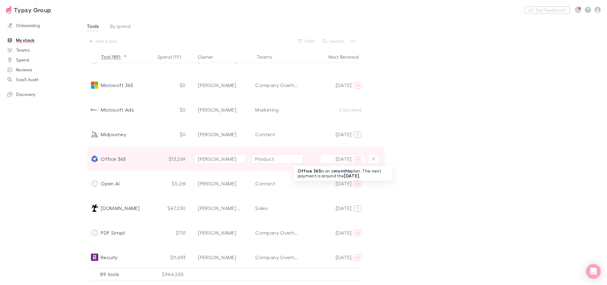
click at [338, 158] on p "[DATE]" at bounding box center [344, 158] width 16 height 7
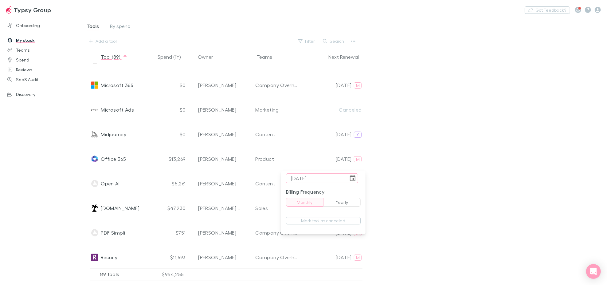
click at [302, 177] on input "[DATE]" at bounding box center [317, 178] width 62 height 10
type input "[DATE]"
click at [499, 184] on div at bounding box center [303, 142] width 607 height 285
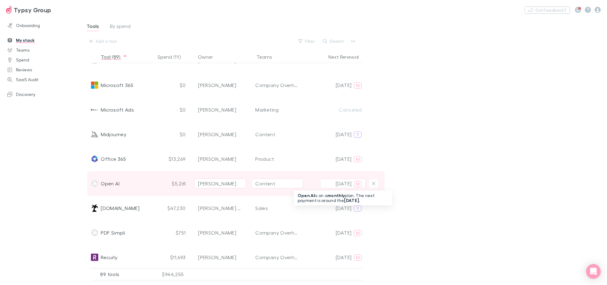
click at [346, 184] on p "[DATE]" at bounding box center [344, 183] width 16 height 7
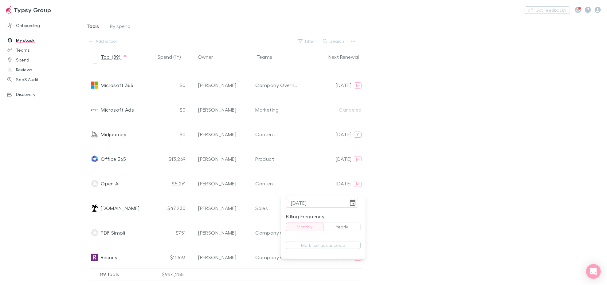
click at [301, 203] on input "[DATE]" at bounding box center [317, 203] width 62 height 10
type input "[DATE]"
drag, startPoint x: 443, startPoint y: 188, endPoint x: 388, endPoint y: 200, distance: 56.0
click at [442, 188] on div at bounding box center [303, 142] width 607 height 285
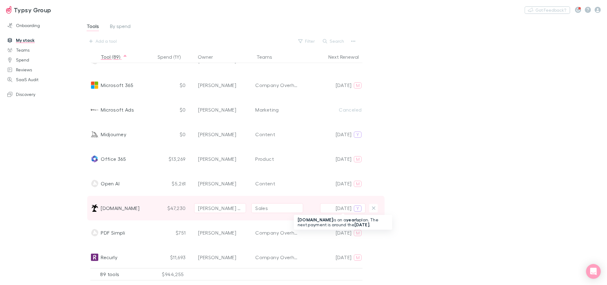
click at [341, 207] on p "[DATE]" at bounding box center [344, 207] width 16 height 7
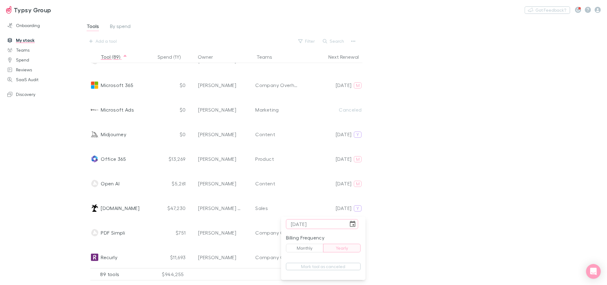
drag, startPoint x: 323, startPoint y: 224, endPoint x: 203, endPoint y: 229, distance: 119.4
click at [204, 229] on div "[DATE] ​ Billing Frequency Monthly Yearly Mark tool as canceled" at bounding box center [303, 142] width 607 height 285
type input "[DATE]"
click at [458, 188] on div at bounding box center [303, 142] width 607 height 285
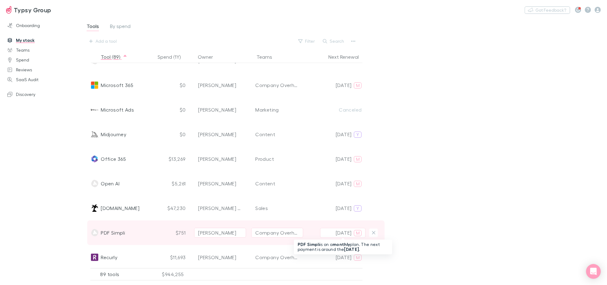
click at [336, 235] on p "[DATE]" at bounding box center [344, 232] width 16 height 7
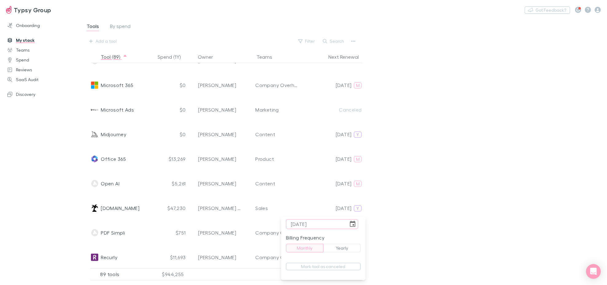
click at [299, 226] on input "[DATE]" at bounding box center [317, 224] width 62 height 10
type input "[DATE]"
click at [447, 212] on div at bounding box center [303, 142] width 607 height 285
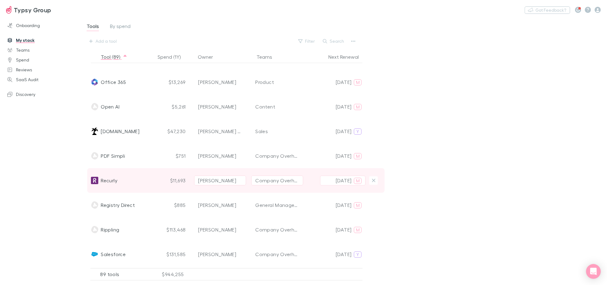
scroll to position [1298, 0]
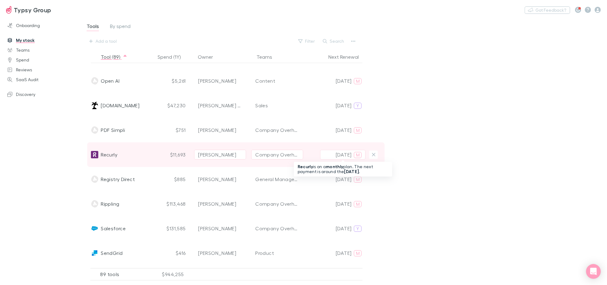
click at [344, 152] on p "[DATE]" at bounding box center [344, 154] width 16 height 7
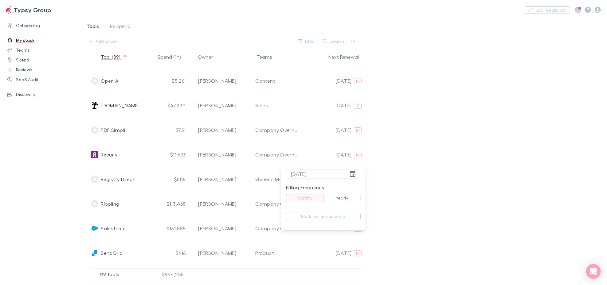
click at [299, 176] on input "[DATE]" at bounding box center [317, 174] width 62 height 10
type input "[DATE]"
click at [444, 178] on div at bounding box center [303, 142] width 607 height 285
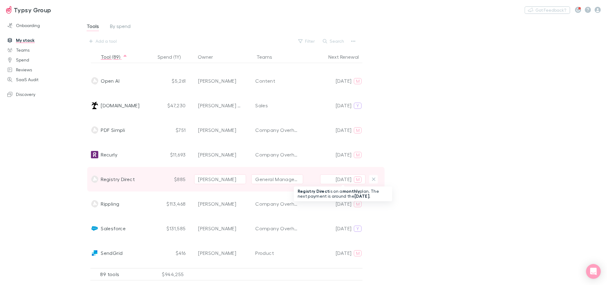
click at [346, 181] on p "[DATE]" at bounding box center [344, 179] width 16 height 7
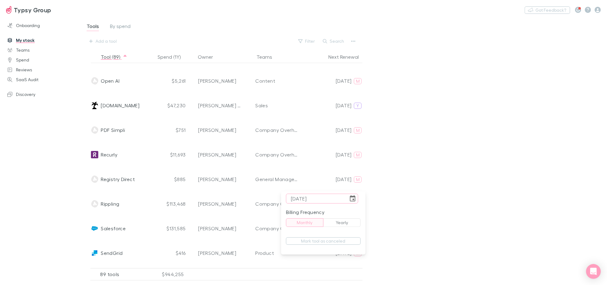
click at [299, 200] on input "[DATE]" at bounding box center [317, 199] width 62 height 10
click at [333, 199] on input "28/09/0202" at bounding box center [317, 199] width 62 height 10
type input "[DATE]"
click at [452, 198] on div at bounding box center [303, 142] width 607 height 285
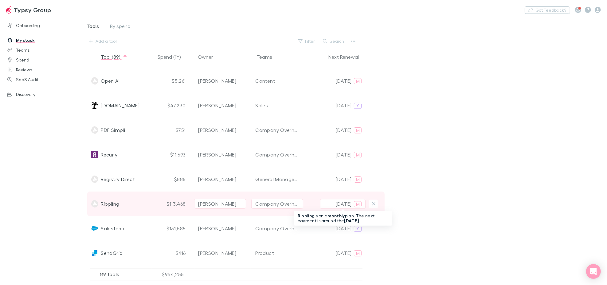
click at [338, 205] on p "[DATE]" at bounding box center [344, 203] width 16 height 7
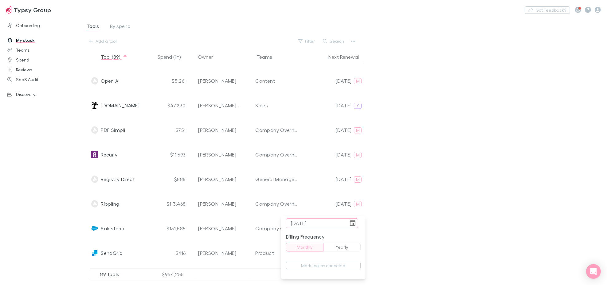
type input "[DATE]"
click at [486, 214] on div at bounding box center [303, 142] width 607 height 285
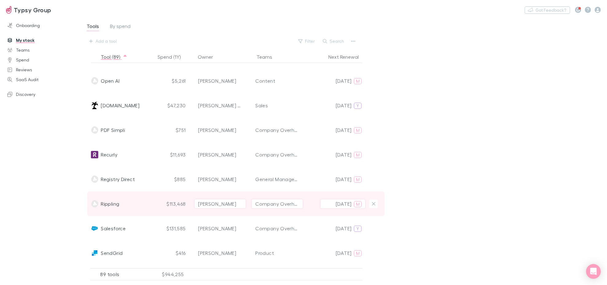
scroll to position [1332, 0]
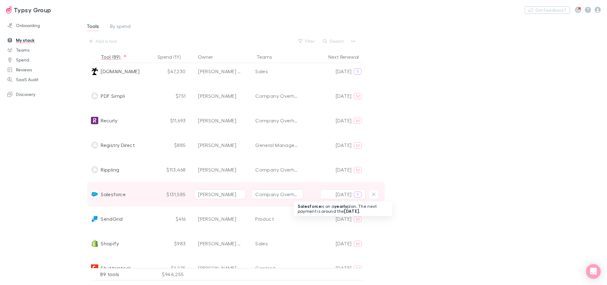
click at [348, 193] on p "[DATE]" at bounding box center [344, 194] width 16 height 7
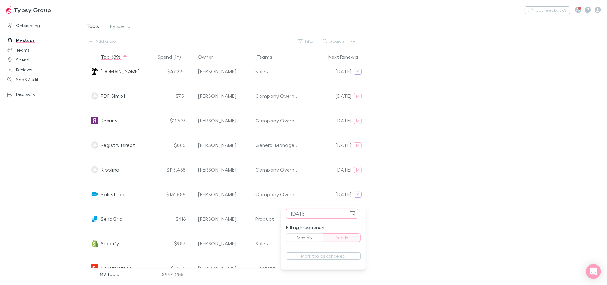
click at [302, 211] on input "[DATE]" at bounding box center [317, 214] width 62 height 10
type input "[DATE]"
click at [451, 206] on div at bounding box center [303, 142] width 607 height 285
click at [450, 205] on div at bounding box center [303, 142] width 607 height 285
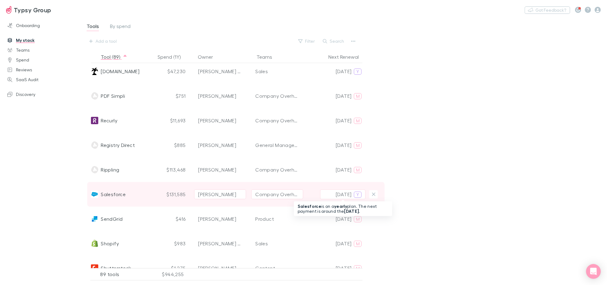
click at [360, 192] on div "Y" at bounding box center [358, 195] width 8 height 6
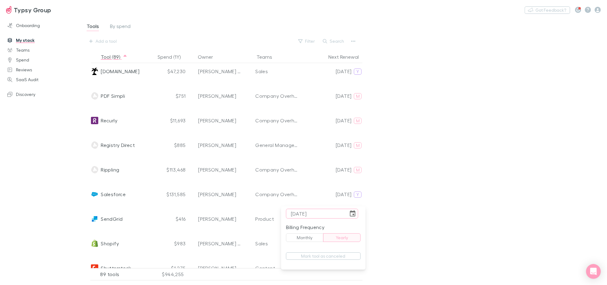
click at [345, 235] on button "Yearly" at bounding box center [342, 237] width 38 height 9
click at [338, 235] on button "Yearly" at bounding box center [342, 237] width 38 height 9
click at [448, 190] on div at bounding box center [303, 142] width 607 height 285
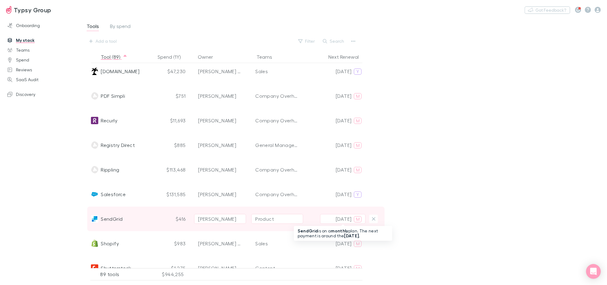
click at [345, 218] on p "[DATE]" at bounding box center [344, 218] width 16 height 7
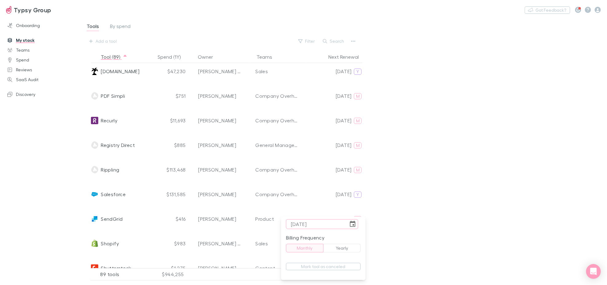
click at [301, 224] on input "[DATE]" at bounding box center [317, 224] width 62 height 10
type input "[DATE]"
click at [446, 204] on div at bounding box center [303, 142] width 607 height 285
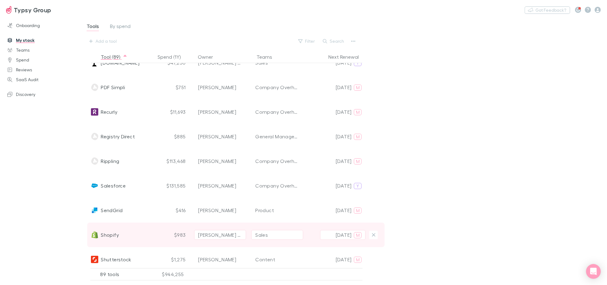
scroll to position [1366, 0]
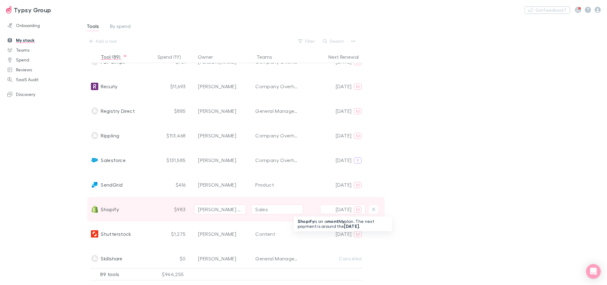
click at [341, 209] on p "[DATE]" at bounding box center [344, 209] width 16 height 7
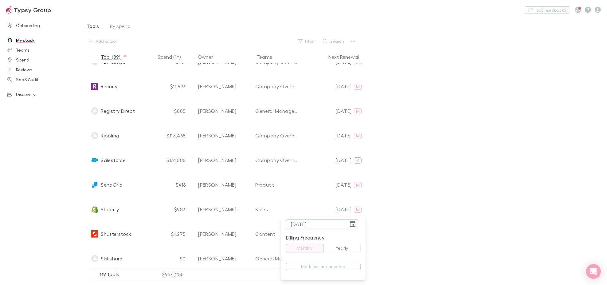
click at [303, 224] on input "[DATE]" at bounding box center [317, 224] width 62 height 10
type input "[DATE]"
click at [471, 207] on div at bounding box center [303, 142] width 607 height 285
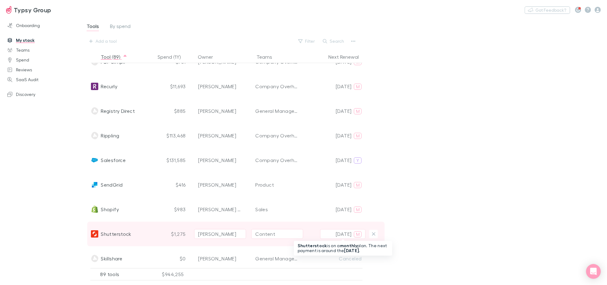
click at [334, 237] on button "[DATE] M" at bounding box center [342, 234] width 45 height 10
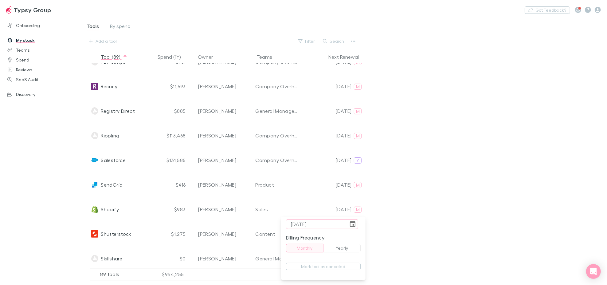
type input "[DATE]"
click at [453, 223] on div at bounding box center [303, 142] width 607 height 285
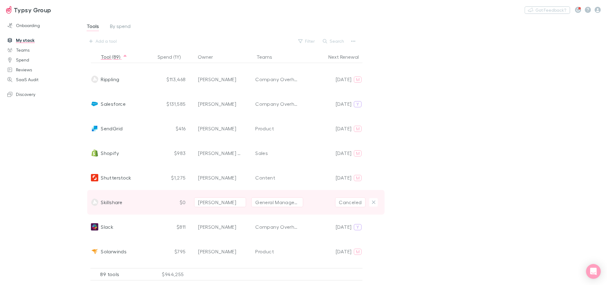
scroll to position [1434, 0]
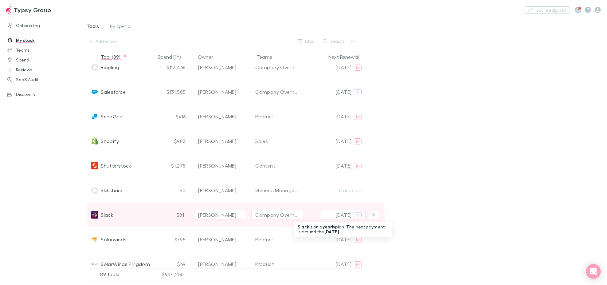
click at [342, 214] on p "[DATE]" at bounding box center [344, 214] width 16 height 7
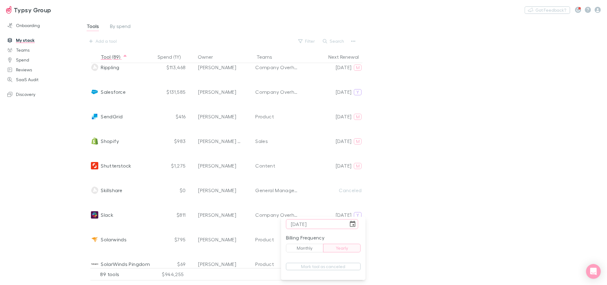
type input "[DATE]"
click at [443, 209] on div at bounding box center [303, 142] width 607 height 285
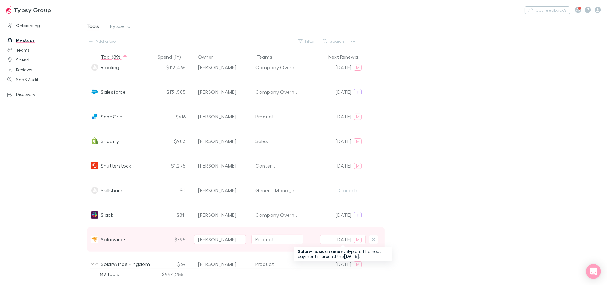
click at [346, 239] on p "[DATE]" at bounding box center [344, 239] width 16 height 7
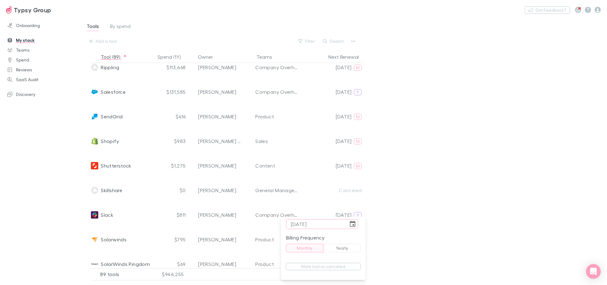
click at [300, 223] on input "[DATE]" at bounding box center [317, 224] width 62 height 10
click at [301, 225] on input "[DATE]" at bounding box center [317, 224] width 62 height 10
type input "[DATE]"
click at [419, 222] on div at bounding box center [303, 142] width 607 height 285
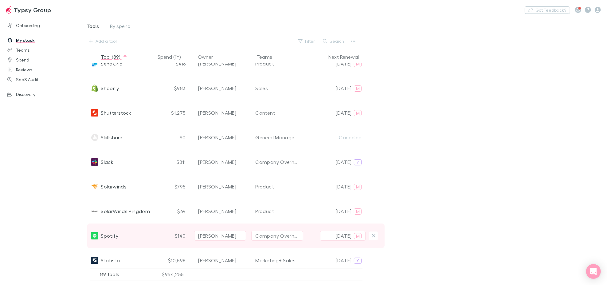
scroll to position [1502, 0]
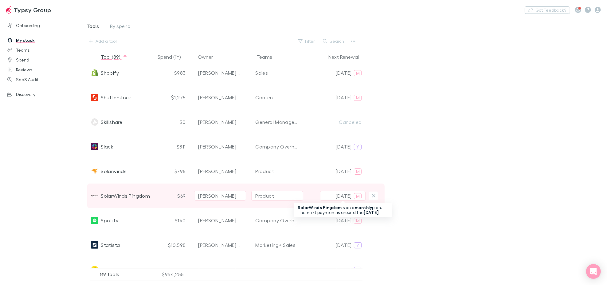
click at [344, 193] on p "[DATE]" at bounding box center [344, 195] width 16 height 7
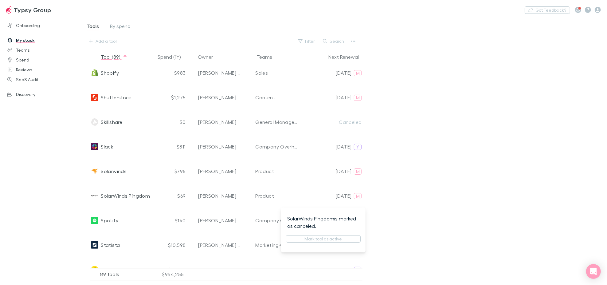
click at [434, 190] on div at bounding box center [303, 142] width 607 height 285
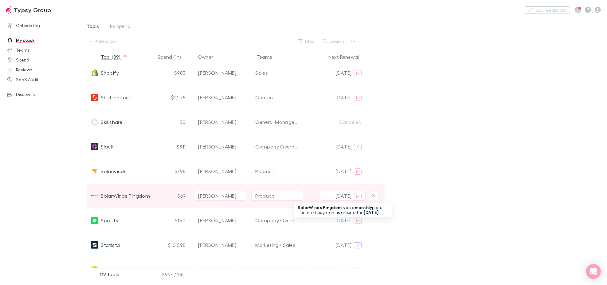
click at [352, 196] on button "[DATE] M" at bounding box center [342, 196] width 45 height 10
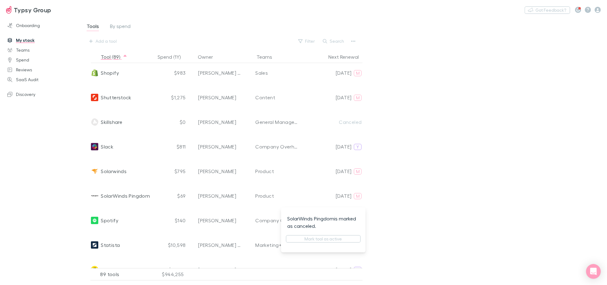
click at [449, 201] on div at bounding box center [303, 142] width 607 height 285
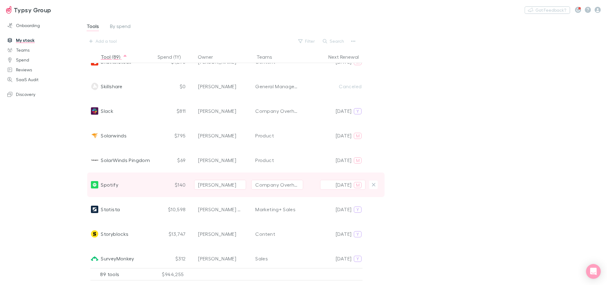
scroll to position [1571, 0]
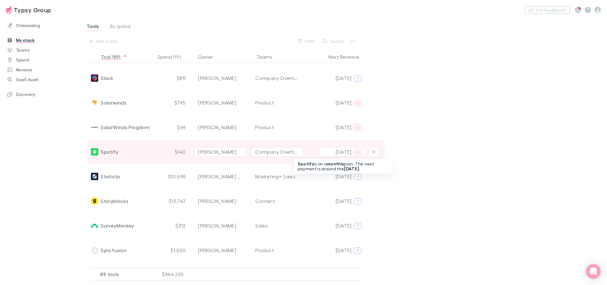
click at [337, 151] on p "[DATE]" at bounding box center [344, 151] width 16 height 7
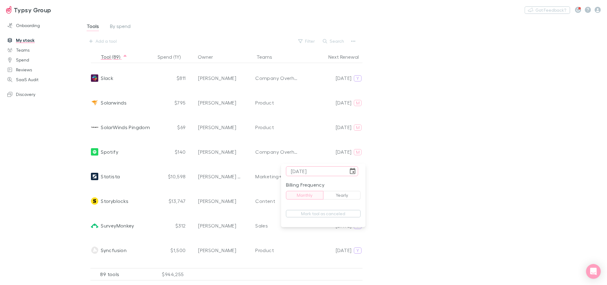
click at [302, 173] on input "[DATE]" at bounding box center [317, 171] width 62 height 10
type input "[DATE]"
click at [459, 217] on div at bounding box center [303, 142] width 607 height 285
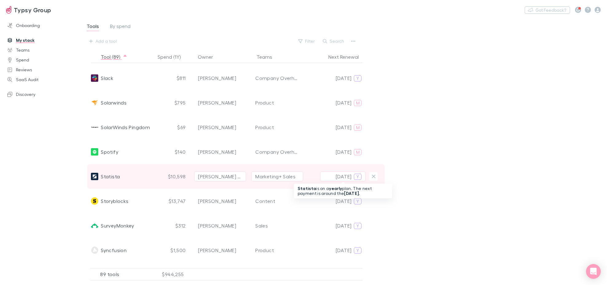
click at [353, 174] on button "[DATE] Y" at bounding box center [342, 177] width 45 height 10
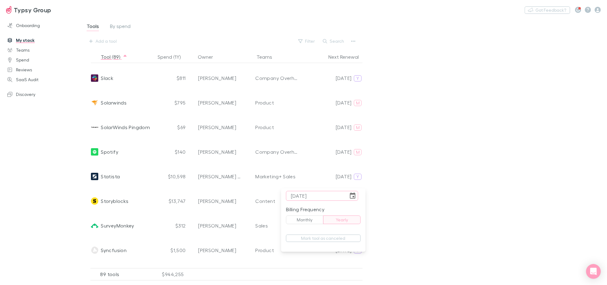
type input "[DATE]"
click at [443, 202] on div at bounding box center [303, 142] width 607 height 285
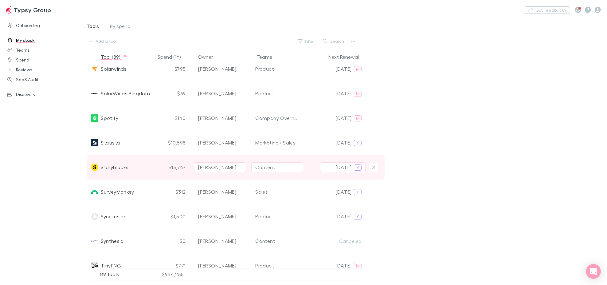
scroll to position [1605, 0]
click at [352, 164] on button "[DATE] Y" at bounding box center [342, 167] width 45 height 10
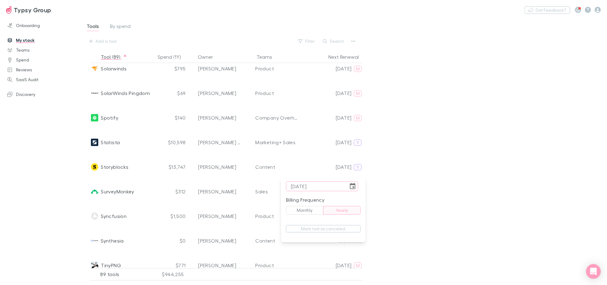
type input "[DATE]"
click at [494, 180] on div at bounding box center [303, 142] width 607 height 285
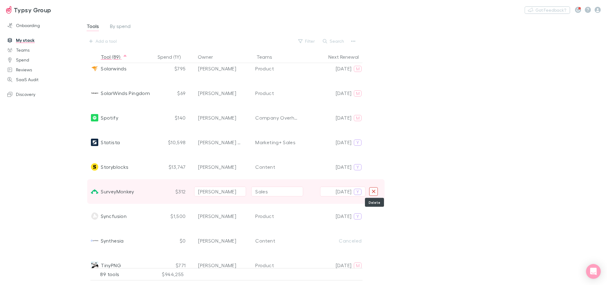
click at [373, 190] on icon "Delete" at bounding box center [373, 191] width 3 height 3
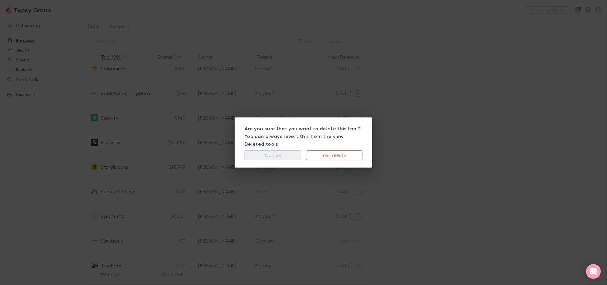
click at [282, 151] on button "Cancel" at bounding box center [273, 155] width 57 height 10
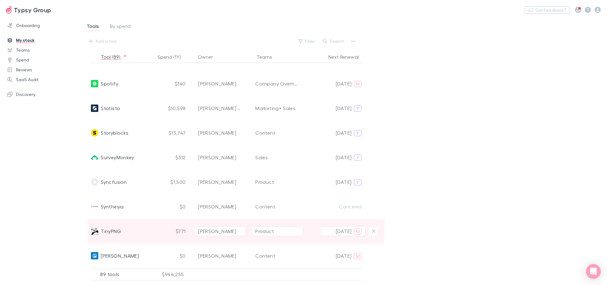
scroll to position [1673, 0]
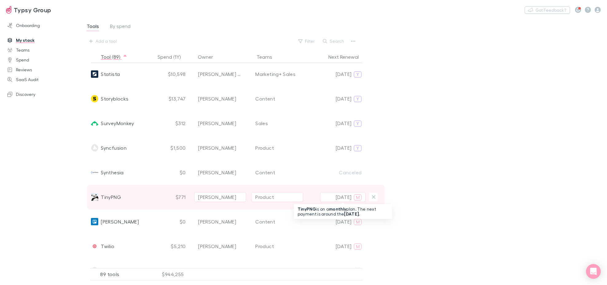
click at [339, 200] on p "[DATE]" at bounding box center [344, 196] width 16 height 7
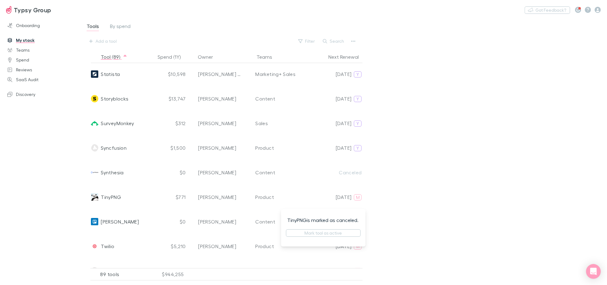
click at [348, 195] on div at bounding box center [303, 142] width 607 height 285
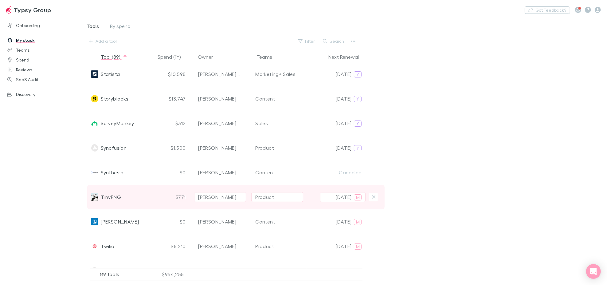
click at [350, 195] on p "[DATE]" at bounding box center [344, 196] width 16 height 7
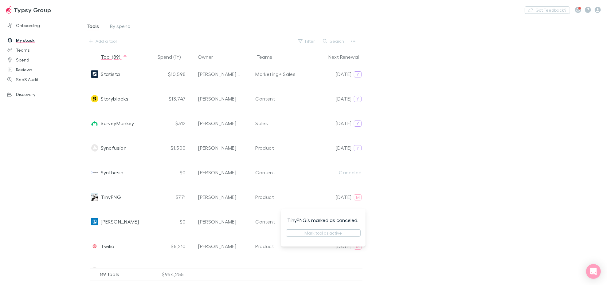
click at [461, 187] on div at bounding box center [303, 142] width 607 height 285
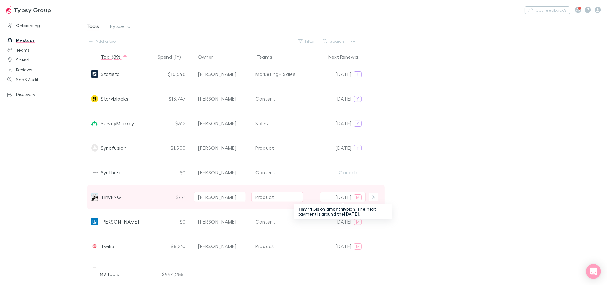
click at [355, 196] on div "M" at bounding box center [358, 197] width 8 height 6
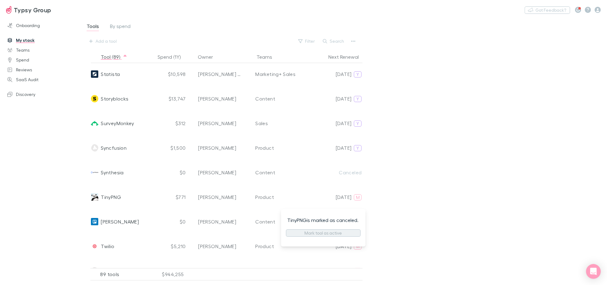
click at [342, 233] on button "Mark tool as active" at bounding box center [323, 232] width 75 height 7
type input "[DATE]"
click at [426, 188] on div at bounding box center [303, 142] width 607 height 285
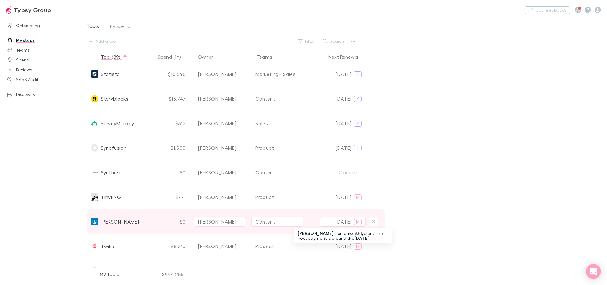
click at [347, 222] on p "[DATE]" at bounding box center [344, 221] width 16 height 7
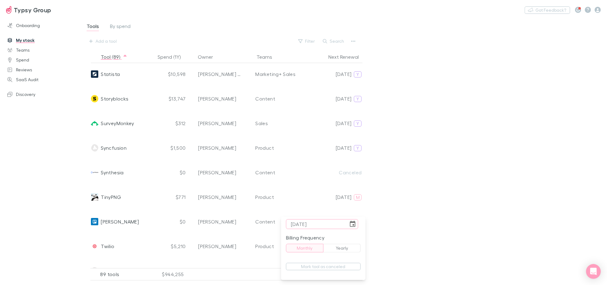
click at [301, 224] on input "[DATE]" at bounding box center [317, 224] width 62 height 10
type input "[DATE]"
click at [415, 195] on div at bounding box center [303, 142] width 607 height 285
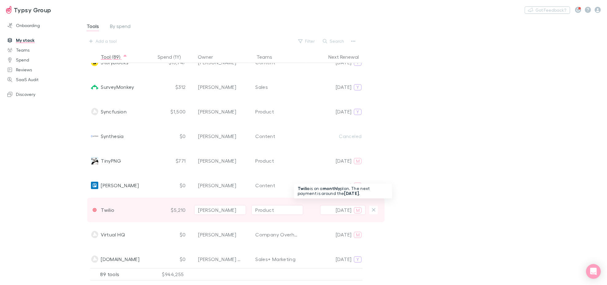
scroll to position [1776, 0]
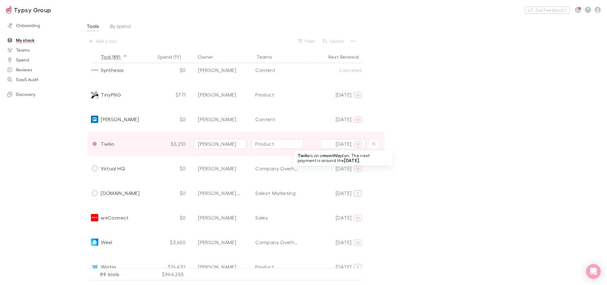
click at [354, 140] on div "M" at bounding box center [358, 143] width 8 height 7
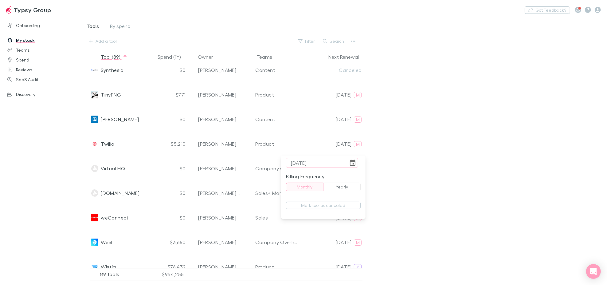
type input "[DATE]"
click at [431, 184] on div at bounding box center [303, 142] width 607 height 285
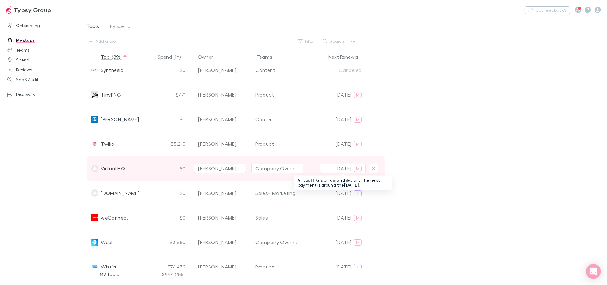
click at [339, 168] on p "[DATE]" at bounding box center [344, 168] width 16 height 7
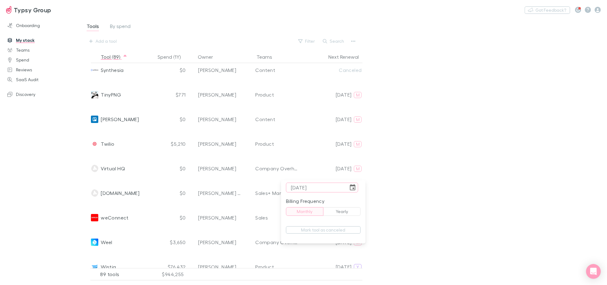
type input "[DATE]"
click at [519, 176] on div at bounding box center [303, 142] width 607 height 285
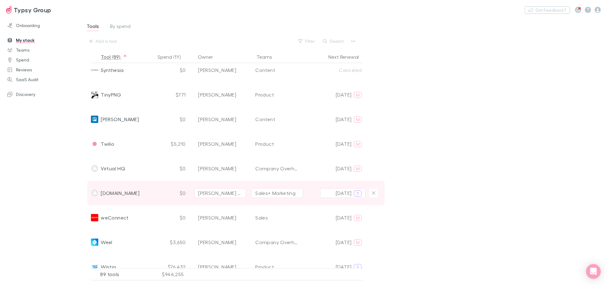
click at [378, 194] on div at bounding box center [373, 193] width 17 height 25
click at [372, 190] on icon "Delete" at bounding box center [374, 193] width 4 height 6
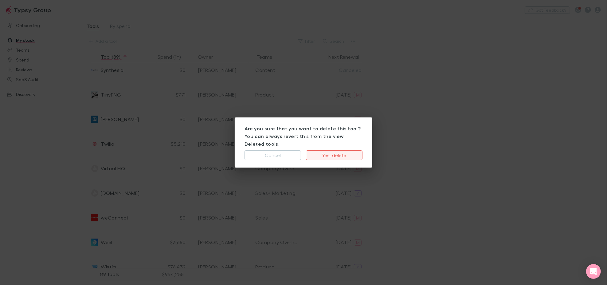
click at [341, 152] on button "Yes, delete" at bounding box center [334, 155] width 57 height 10
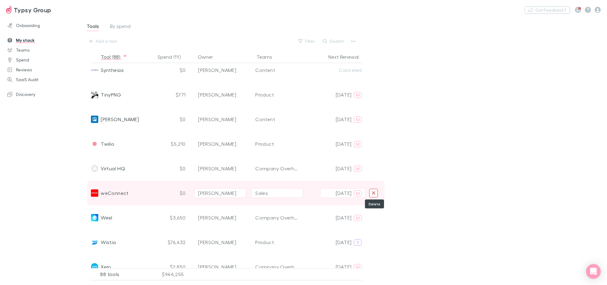
click at [372, 190] on icon "Delete" at bounding box center [374, 193] width 4 height 6
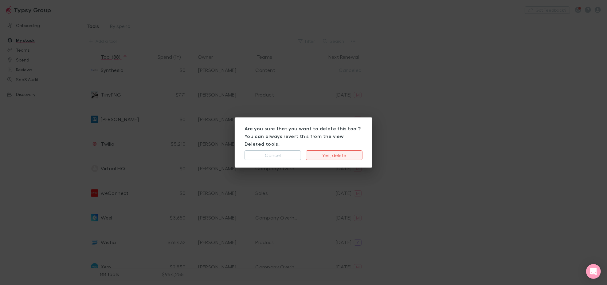
click at [343, 154] on button "Yes, delete" at bounding box center [334, 155] width 57 height 10
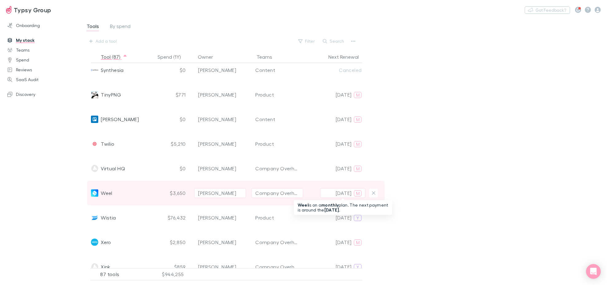
click at [344, 189] on p "[DATE]" at bounding box center [344, 192] width 16 height 7
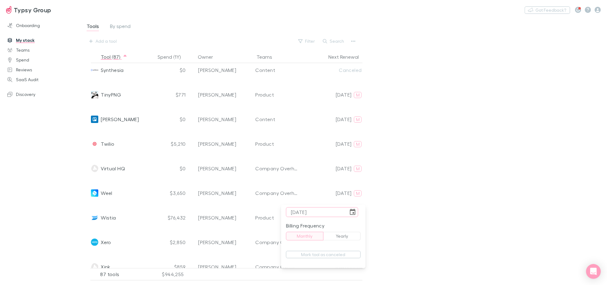
click at [302, 210] on input "[DATE]" at bounding box center [317, 212] width 62 height 10
type input "[DATE]"
click at [409, 199] on div at bounding box center [303, 142] width 607 height 285
click at [415, 202] on div "Tools By spend Add a tool Filter Search Tool (87) Spend (1Y) Owner Teams Next R…" at bounding box center [343, 148] width 527 height 263
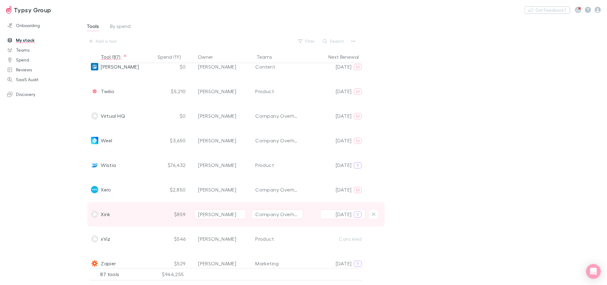
scroll to position [1844, 0]
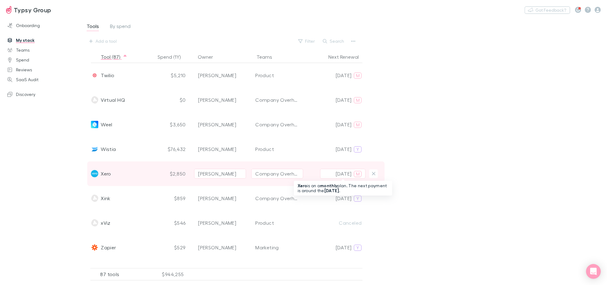
click at [349, 175] on p "[DATE]" at bounding box center [344, 173] width 16 height 7
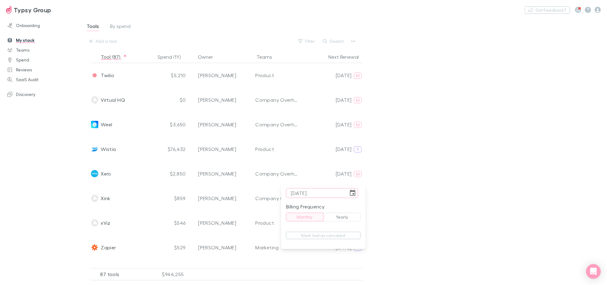
type input "[DATE]"
click at [510, 191] on div at bounding box center [303, 142] width 607 height 285
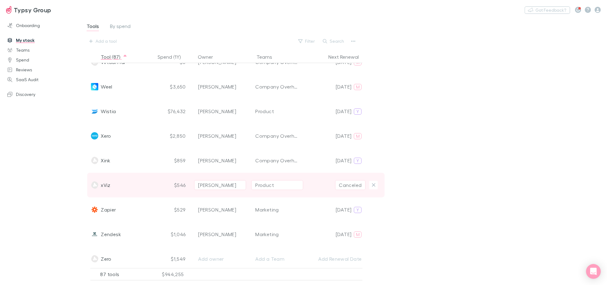
scroll to position [1913, 0]
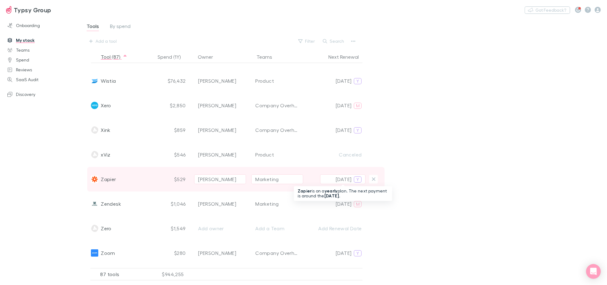
click at [342, 180] on p "[DATE]" at bounding box center [344, 179] width 16 height 7
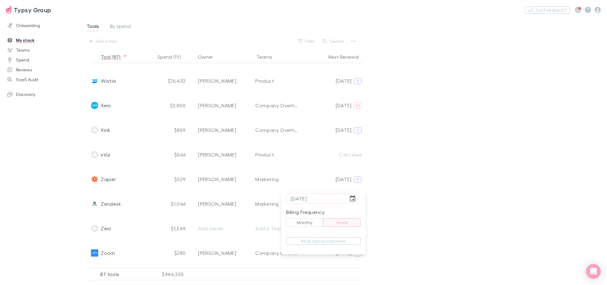
click at [310, 222] on button "Monthly" at bounding box center [305, 222] width 38 height 9
click at [301, 198] on input "[DATE]" at bounding box center [317, 199] width 62 height 10
type input "[DATE]"
click at [547, 201] on div at bounding box center [303, 142] width 607 height 285
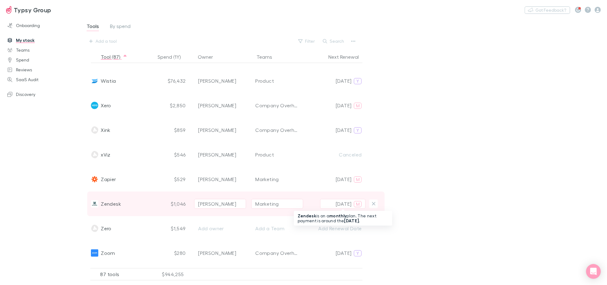
click at [341, 205] on p "[DATE]" at bounding box center [344, 203] width 16 height 7
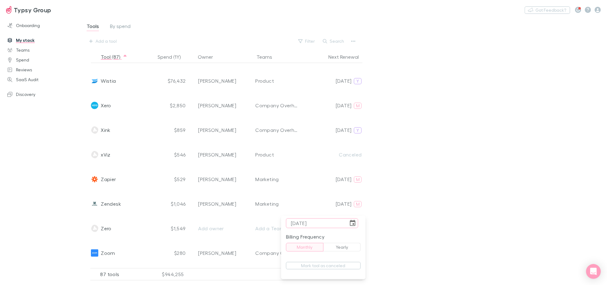
type input "[DATE]"
click at [476, 201] on div at bounding box center [303, 142] width 607 height 285
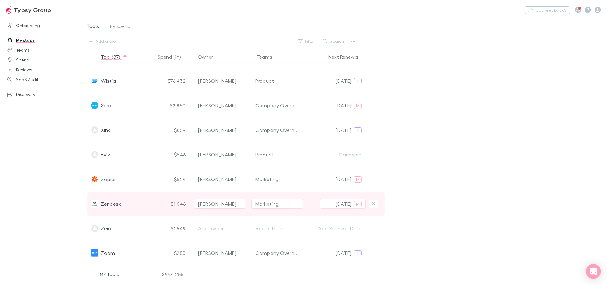
scroll to position [1934, 0]
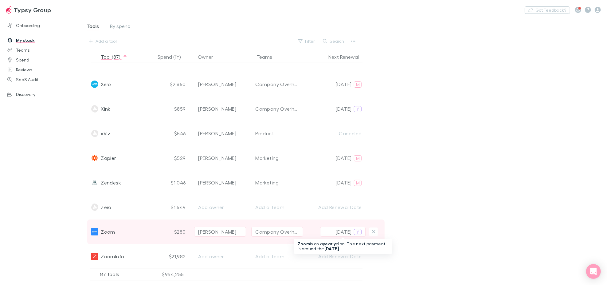
click at [353, 231] on button "[DATE] Y" at bounding box center [342, 232] width 45 height 10
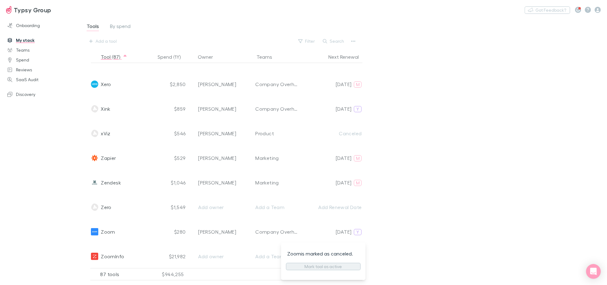
click at [346, 265] on button "Mark tool as active" at bounding box center [323, 266] width 75 height 7
click at [316, 250] on button "Monthly" at bounding box center [305, 248] width 38 height 9
click at [338, 224] on input "tel" at bounding box center [317, 224] width 62 height 10
type input "[DATE]"
drag, startPoint x: 463, startPoint y: 230, endPoint x: 459, endPoint y: 230, distance: 3.7
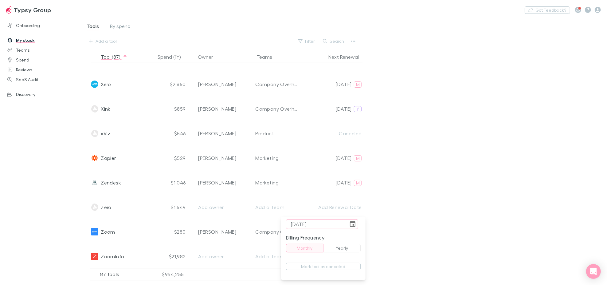
click at [462, 230] on div at bounding box center [303, 142] width 607 height 285
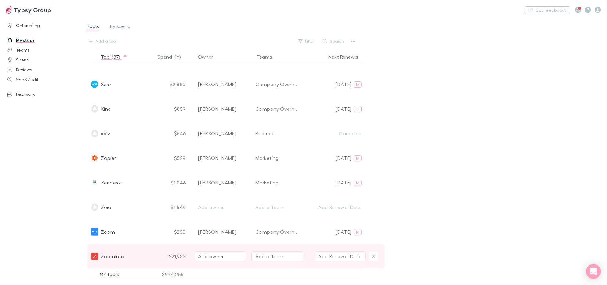
click at [268, 256] on div "Add a Team" at bounding box center [269, 256] width 29 height 7
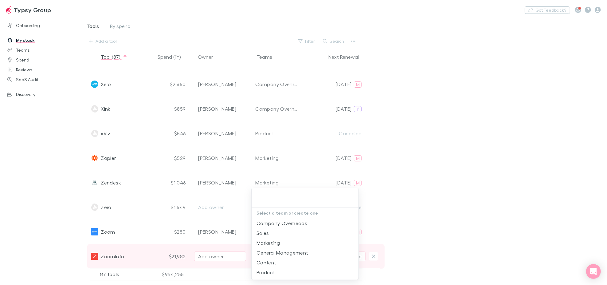
type input "s"
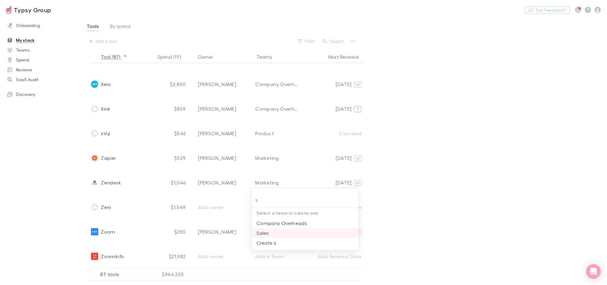
click at [268, 234] on li "Sales" at bounding box center [305, 233] width 107 height 10
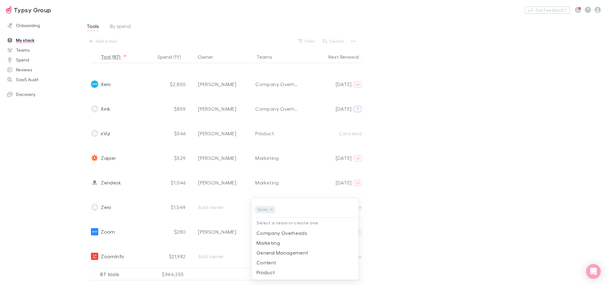
click at [414, 231] on div at bounding box center [303, 142] width 607 height 285
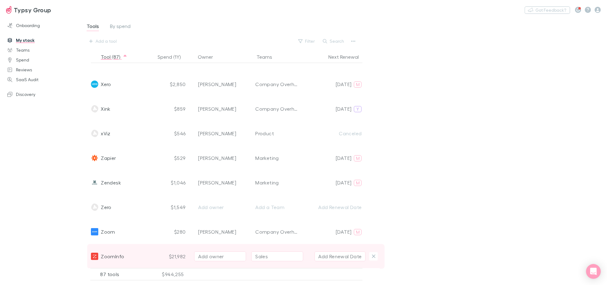
click at [333, 252] on button "Add Renewal Date" at bounding box center [340, 256] width 51 height 10
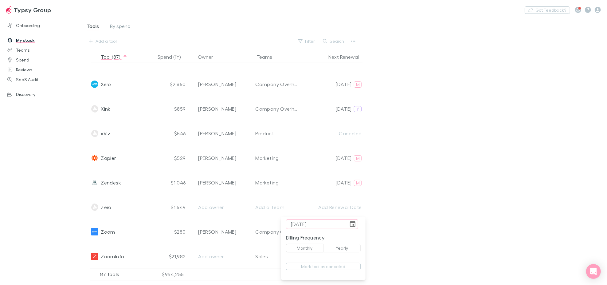
type input "[DATE]"
click at [330, 251] on button "Yearly" at bounding box center [342, 248] width 38 height 9
click at [421, 203] on div at bounding box center [303, 142] width 607 height 285
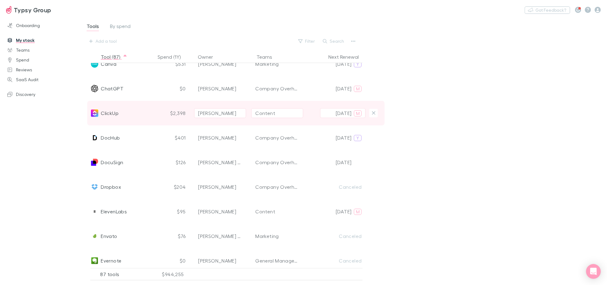
scroll to position [226, 0]
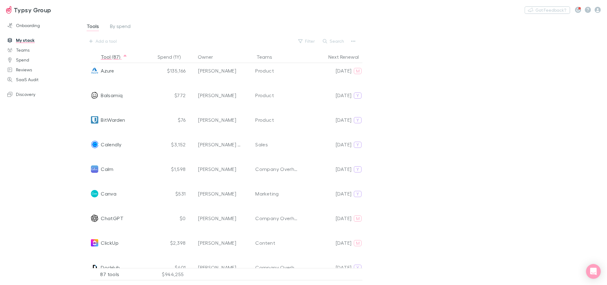
drag, startPoint x: 452, startPoint y: 138, endPoint x: 449, endPoint y: 136, distance: 3.5
click at [451, 137] on div "Tools By spend Add a tool Filter Search Tool (87) Spend (1Y) Owner Teams Next R…" at bounding box center [343, 148] width 527 height 263
click at [108, 51] on button "Tool (87)" at bounding box center [114, 57] width 27 height 12
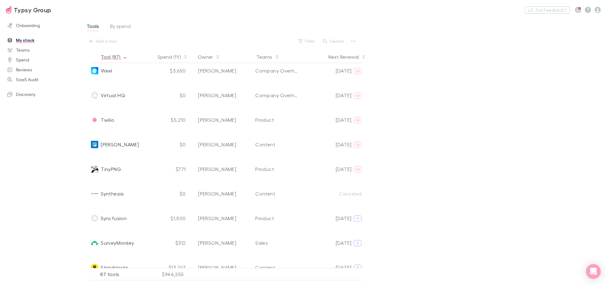
click at [113, 56] on button "Tool (87)" at bounding box center [114, 57] width 27 height 12
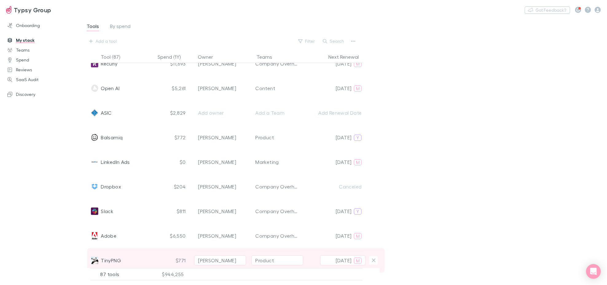
scroll to position [0, 0]
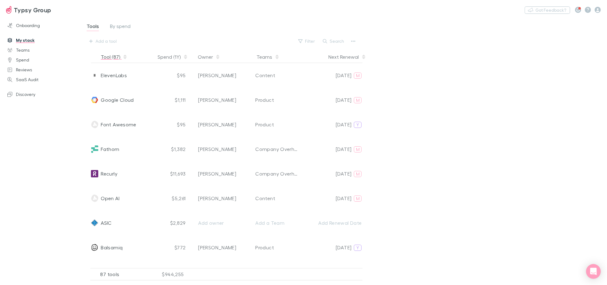
click at [113, 56] on button "Tool (87)" at bounding box center [114, 57] width 27 height 12
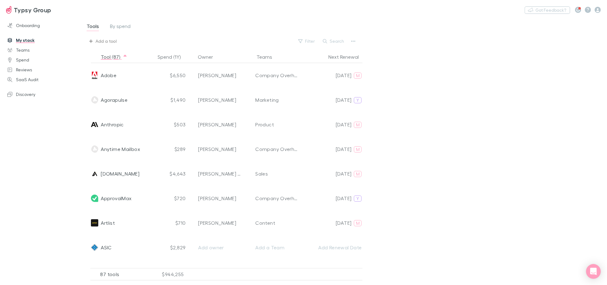
click at [90, 40] on icon "button" at bounding box center [91, 41] width 4 height 4
type input "Amazon Web Services"
click at [153, 71] on li "AWS" at bounding box center [139, 75] width 107 height 10
type input "AWS"
click at [120, 26] on span "By spend" at bounding box center [120, 27] width 21 height 8
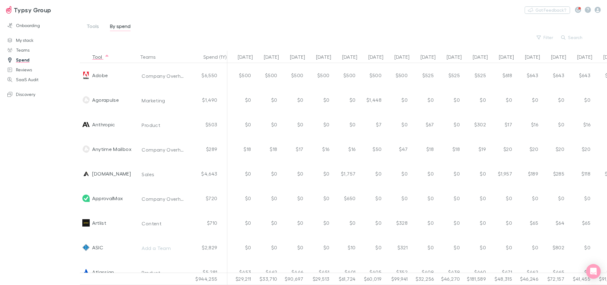
scroll to position [0, 116]
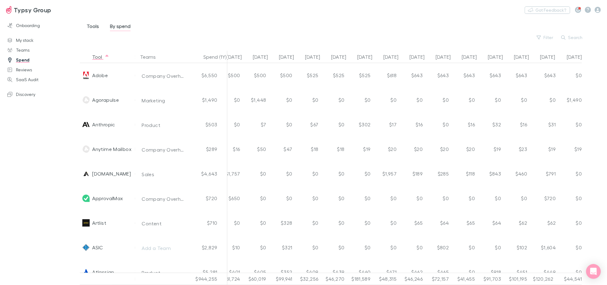
click at [94, 28] on span "Tools" at bounding box center [93, 27] width 12 height 8
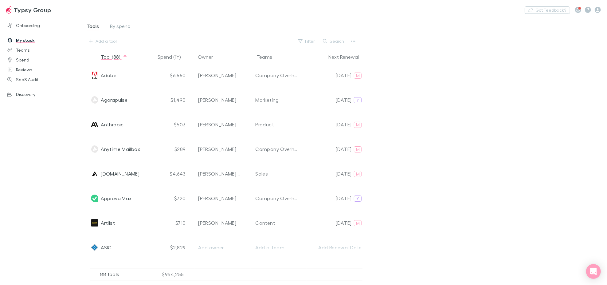
drag, startPoint x: 21, startPoint y: 37, endPoint x: 22, endPoint y: 41, distance: 3.7
click at [110, 38] on div "Add a tool" at bounding box center [106, 41] width 21 height 7
type input "APL* NUMVERIFY"
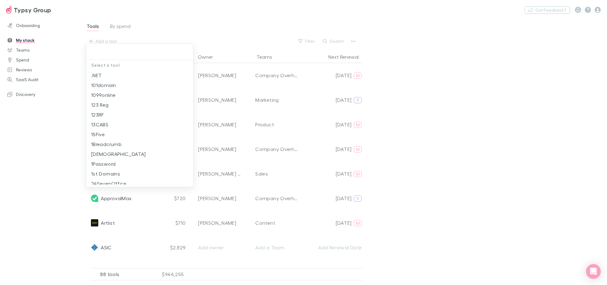
paste input "Numverify"
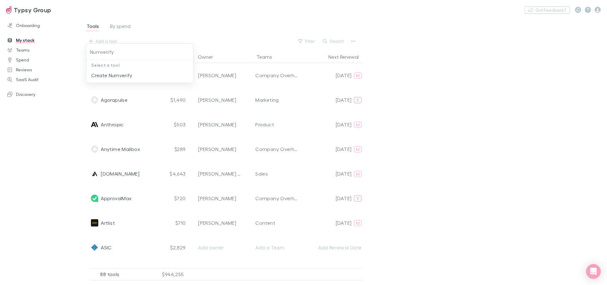
type input "Numverify"
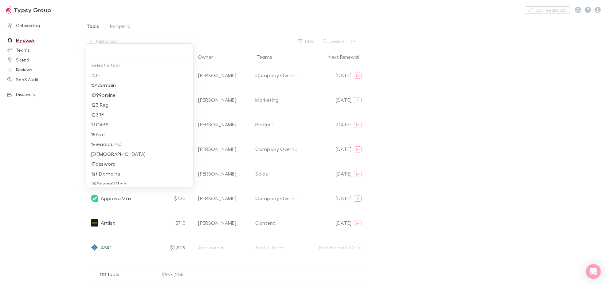
click at [69, 198] on div at bounding box center [303, 142] width 607 height 285
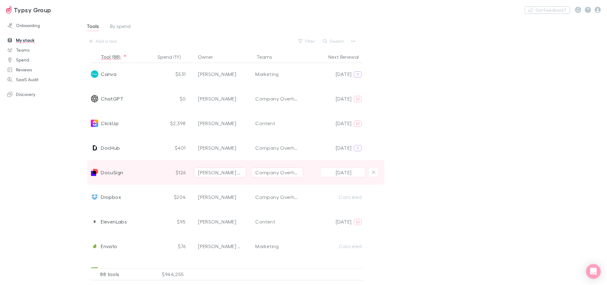
scroll to position [376, 0]
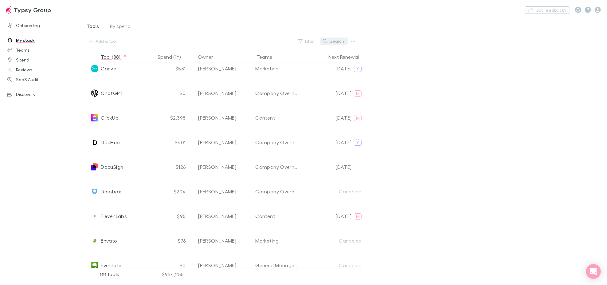
click at [327, 41] on icon "button" at bounding box center [325, 41] width 4 height 4
paste input "ELEARNING SUBSCRIPTION"
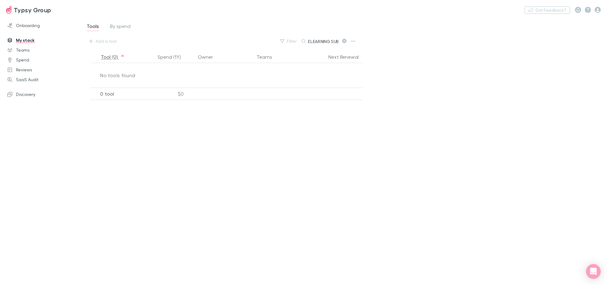
scroll to position [0, 0]
type input "E"
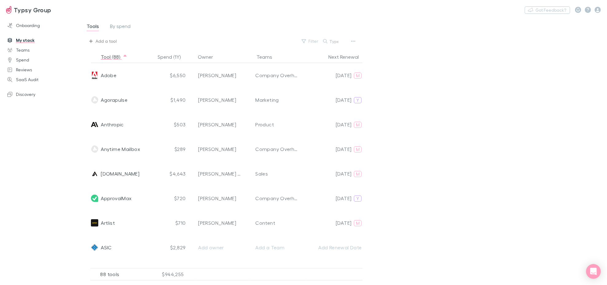
click at [94, 42] on button "Add a tool" at bounding box center [103, 41] width 34 height 10
type input "ELEARNING SUBSCRIPTION"
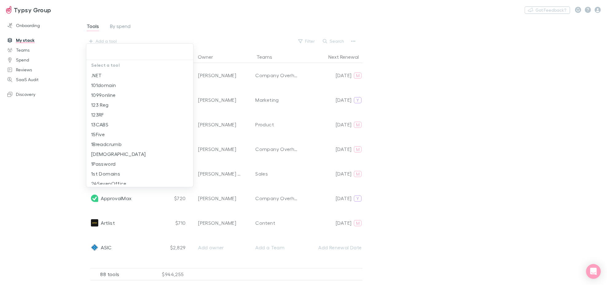
click at [106, 64] on p "Select a tool" at bounding box center [139, 65] width 107 height 10
click at [17, 124] on div at bounding box center [303, 142] width 607 height 285
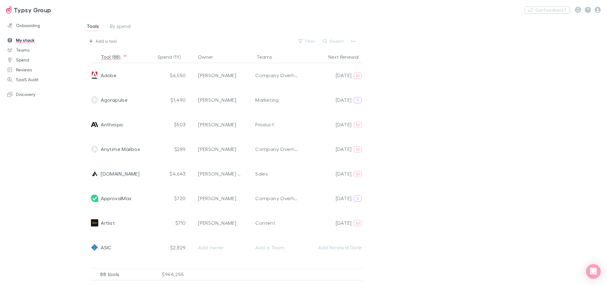
click at [91, 41] on icon "button" at bounding box center [90, 40] width 3 height 3
click at [99, 54] on input "[URL][DOMAIN_NAME]" at bounding box center [140, 51] width 102 height 11
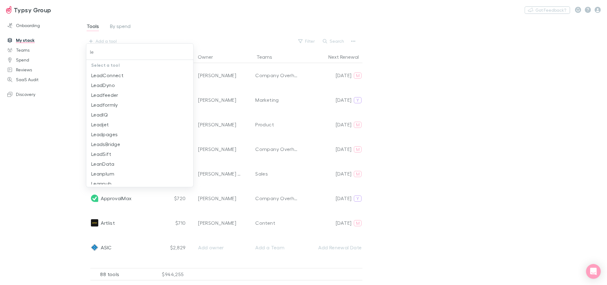
type input "l"
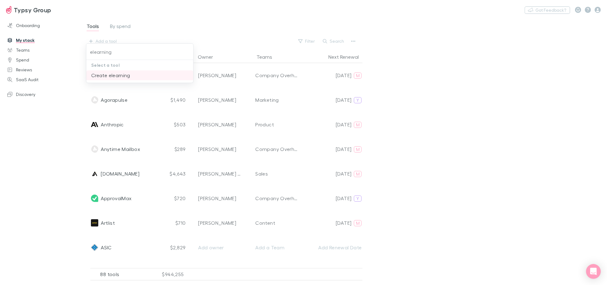
click at [105, 75] on li "Create elearning" at bounding box center [139, 75] width 107 height 10
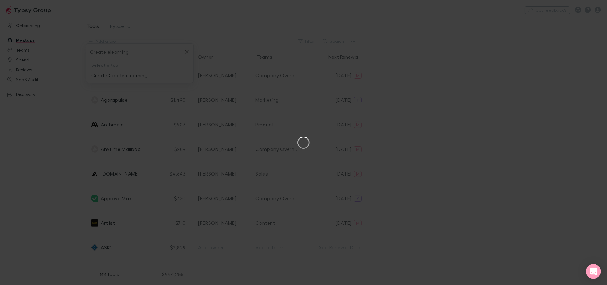
type input "Create elearning"
click at [594, 6] on button "×" at bounding box center [591, 5] width 7 height 7
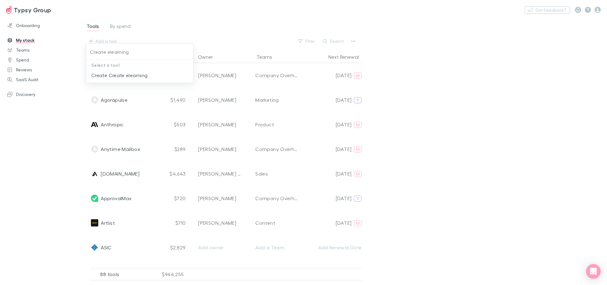
click at [481, 123] on div at bounding box center [303, 142] width 607 height 285
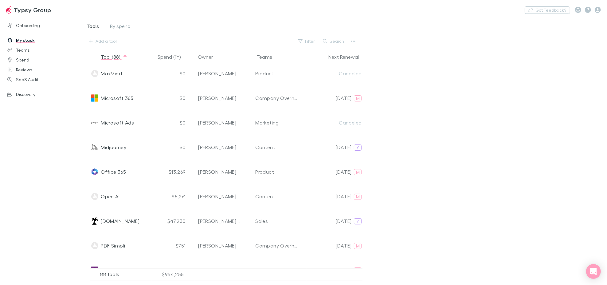
scroll to position [934, 0]
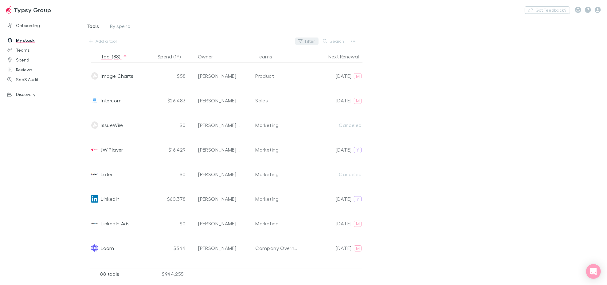
click at [307, 43] on button "Filter" at bounding box center [306, 41] width 23 height 7
click at [50, 121] on div at bounding box center [303, 142] width 607 height 285
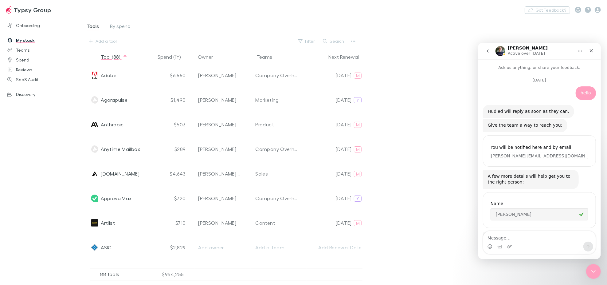
scroll to position [93, 0]
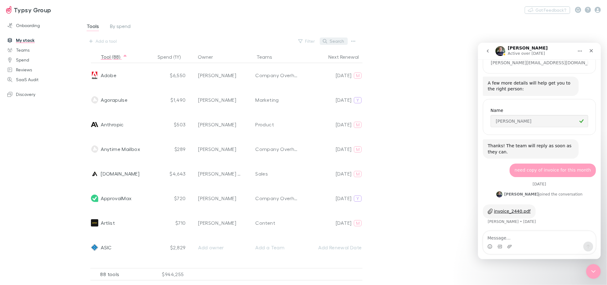
click at [330, 41] on button "Search" at bounding box center [334, 41] width 28 height 7
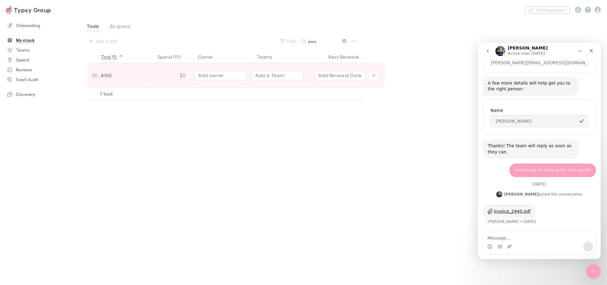
type input "aws"
click at [229, 74] on div "Add owner" at bounding box center [220, 75] width 44 height 7
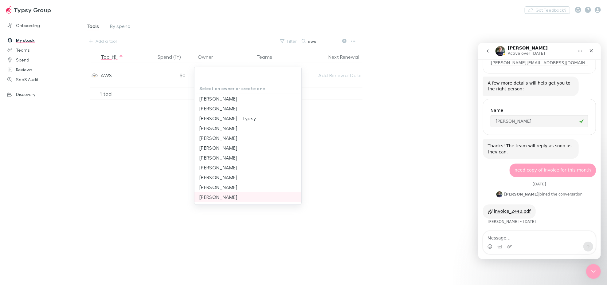
click at [224, 196] on li "[PERSON_NAME]" at bounding box center [248, 197] width 107 height 10
type input "[PERSON_NAME]"
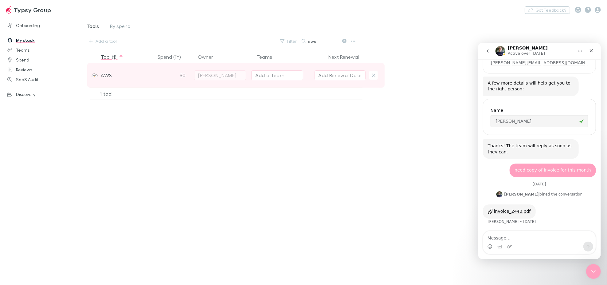
click at [283, 78] on div "Add a Team" at bounding box center [269, 75] width 29 height 7
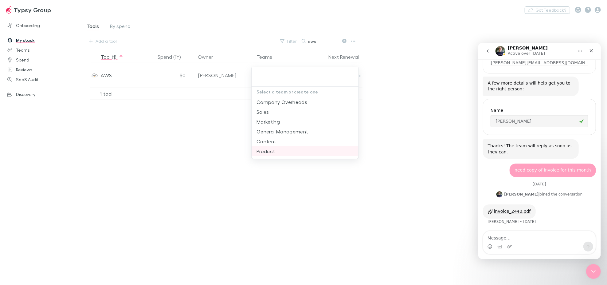
click at [271, 152] on li "Product" at bounding box center [305, 151] width 107 height 10
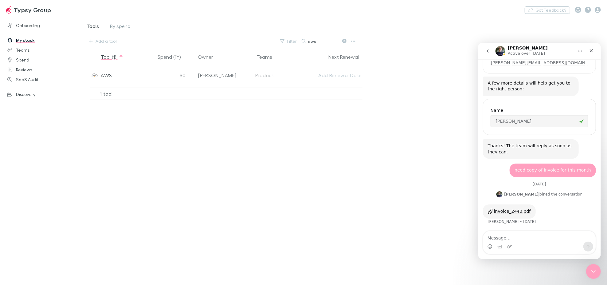
click at [418, 109] on div at bounding box center [303, 142] width 607 height 285
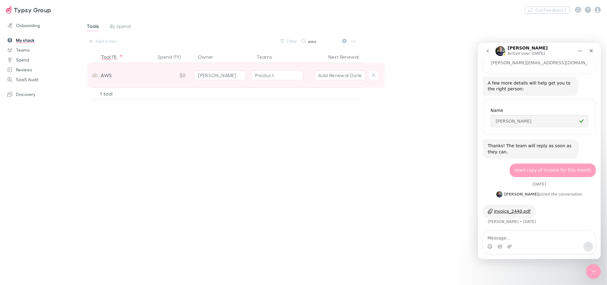
click at [335, 73] on button "Add Renewal Date" at bounding box center [340, 75] width 51 height 10
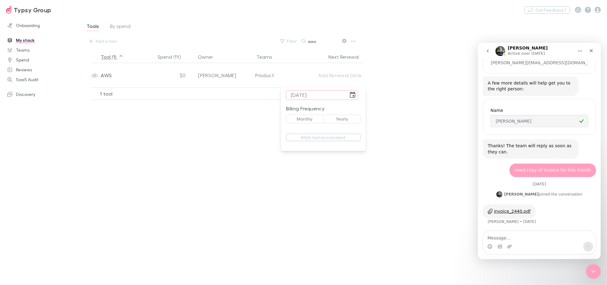
click at [303, 117] on button "Monthly" at bounding box center [305, 119] width 38 height 9
click at [320, 207] on div at bounding box center [303, 142] width 607 height 285
click at [306, 94] on input "05/09/25" at bounding box center [317, 95] width 62 height 10
type input "[DATE]"
click at [312, 136] on button "Monthly" at bounding box center [305, 133] width 38 height 9
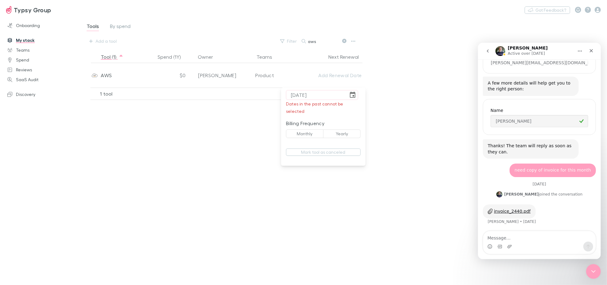
click at [311, 134] on button "Monthly" at bounding box center [305, 133] width 38 height 9
click at [311, 133] on button "Monthly" at bounding box center [305, 133] width 38 height 9
click at [298, 246] on div at bounding box center [303, 142] width 607 height 285
click at [106, 40] on div "Add a tool" at bounding box center [106, 41] width 21 height 7
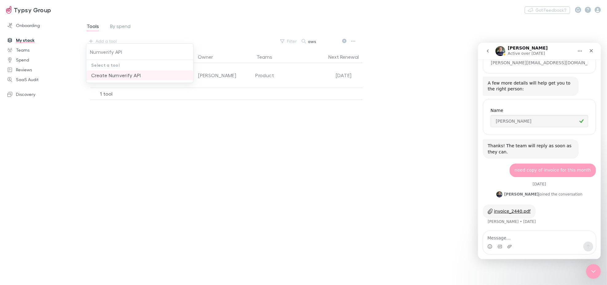
click at [152, 73] on li "Create Numverify API" at bounding box center [139, 75] width 107 height 10
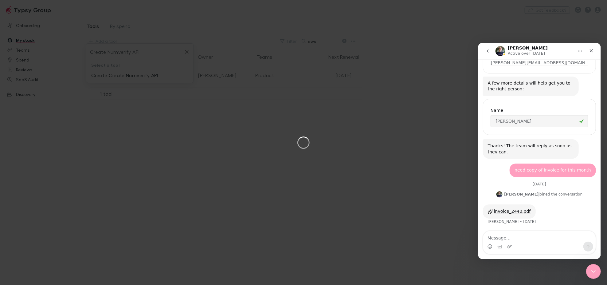
type input "Create Numverify API"
click at [590, 5] on button "×" at bounding box center [591, 5] width 7 height 7
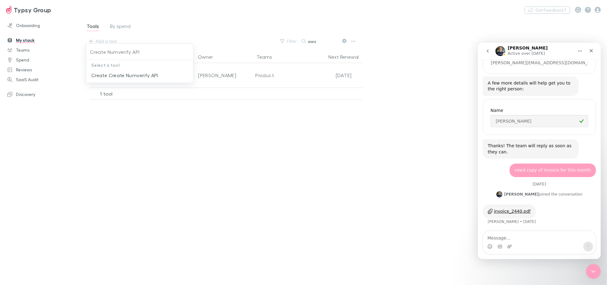
click at [192, 203] on div at bounding box center [303, 142] width 607 height 285
click at [168, 56] on button "Spend (1Y)" at bounding box center [173, 57] width 30 height 12
click at [116, 54] on button "Tool (1)" at bounding box center [112, 57] width 23 height 12
click at [344, 40] on icon at bounding box center [344, 41] width 4 height 4
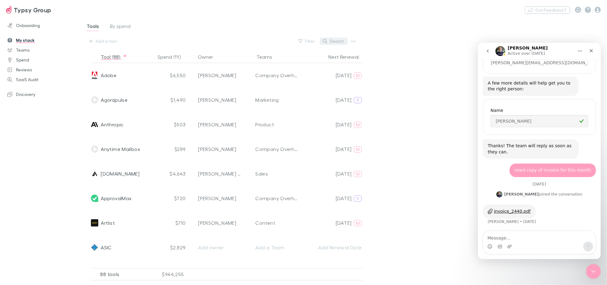
click at [344, 39] on button "Search" at bounding box center [334, 41] width 28 height 7
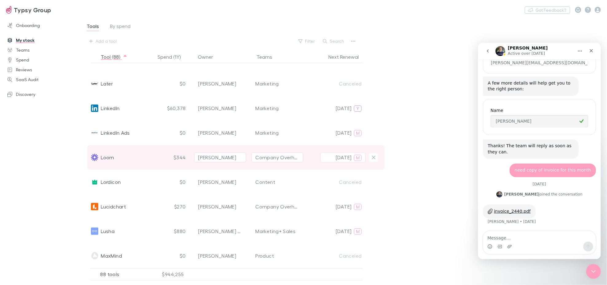
scroll to position [1059, 0]
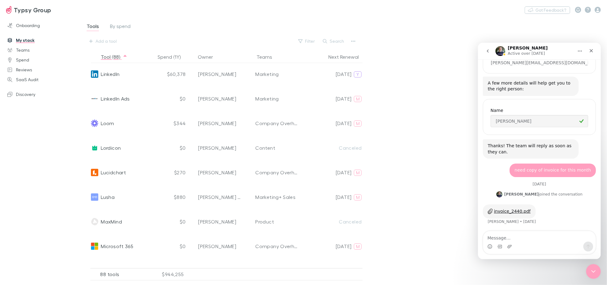
click at [100, 35] on div "Tools By spend Add a tool Filter Search" at bounding box center [229, 34] width 286 height 24
click at [103, 39] on div "Add a tool" at bounding box center [106, 41] width 21 height 7
click at [117, 77] on li "Loom" at bounding box center [139, 75] width 107 height 10
type input "Loom"
click at [591, 49] on icon "Close" at bounding box center [591, 50] width 3 height 3
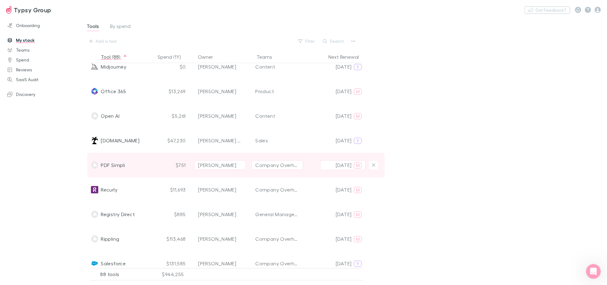
scroll to position [1298, 0]
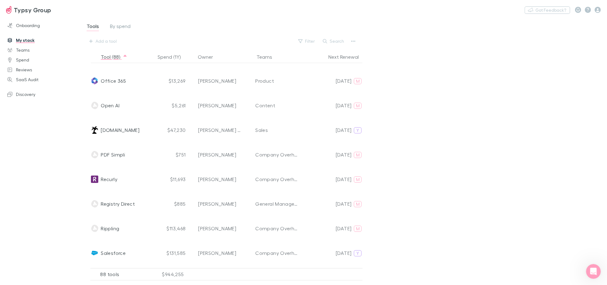
click at [127, 39] on div "Add a tool Filter Search" at bounding box center [222, 41] width 272 height 10
click at [114, 39] on div "Add a tool" at bounding box center [106, 41] width 21 height 7
click at [113, 74] on li "Paddle" at bounding box center [139, 75] width 107 height 10
type input "Paddle"
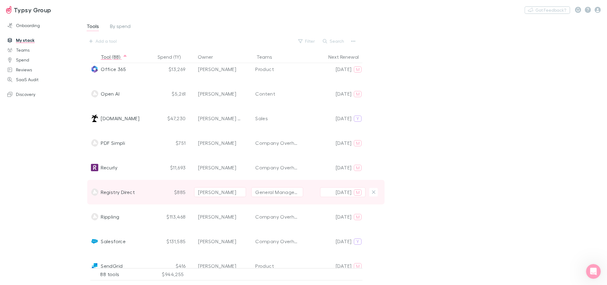
scroll to position [1275, 0]
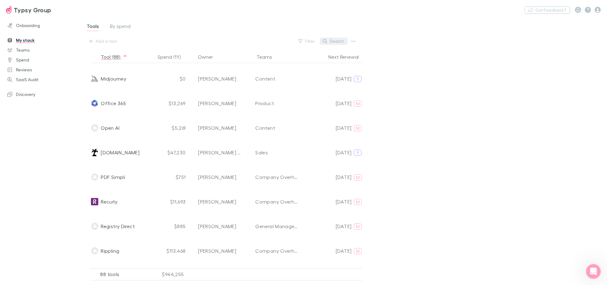
click at [339, 43] on button "Search" at bounding box center [334, 41] width 28 height 7
paste input "Paddle"
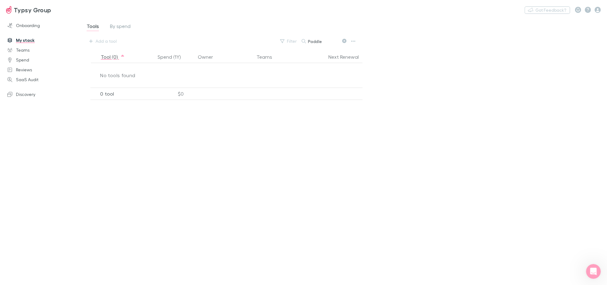
type input "Paddle"
click at [127, 39] on div "Add a tool Filter Search Paddle" at bounding box center [222, 41] width 272 height 10
click at [111, 40] on div "Add a tool" at bounding box center [106, 41] width 21 height 7
click at [106, 74] on li "Create Paddl" at bounding box center [139, 75] width 107 height 10
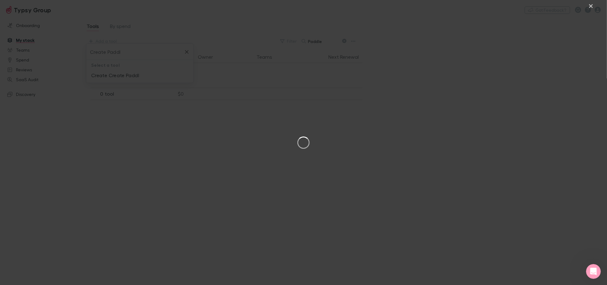
type input "Create Paddl"
click at [590, 4] on button "×" at bounding box center [591, 5] width 7 height 7
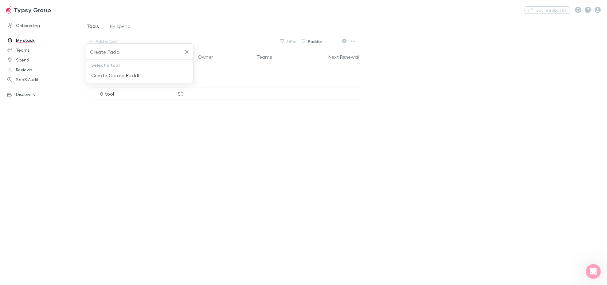
drag, startPoint x: 190, startPoint y: 53, endPoint x: 165, endPoint y: 53, distance: 24.9
click at [188, 51] on icon "Clear" at bounding box center [187, 52] width 6 height 6
click at [116, 42] on button "Add a tool" at bounding box center [103, 41] width 34 height 10
click at [126, 75] on li "Create Videogen" at bounding box center [139, 75] width 107 height 10
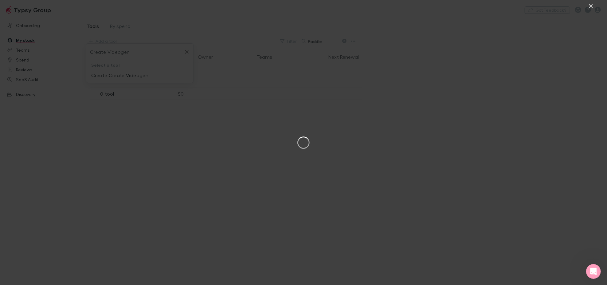
type input "Create Videogen"
click at [590, 8] on button "×" at bounding box center [591, 5] width 7 height 7
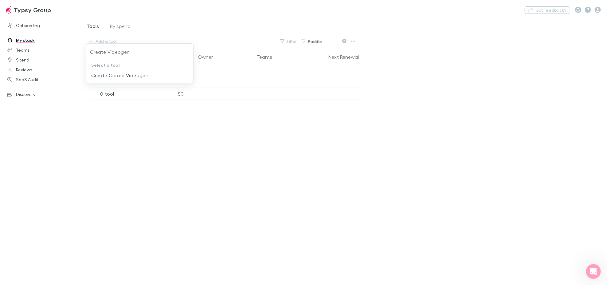
click at [22, 41] on div at bounding box center [303, 142] width 607 height 285
drag, startPoint x: 325, startPoint y: 42, endPoint x: 282, endPoint y: 31, distance: 44.0
click at [282, 31] on div "Tools By spend Add a tool Filter Search Paddle" at bounding box center [229, 34] width 286 height 24
paste input "Freepik"
type input "Freepik"
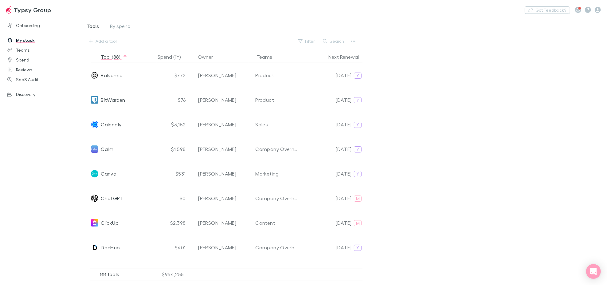
scroll to position [273, 0]
